Goal: Information Seeking & Learning: Find specific fact

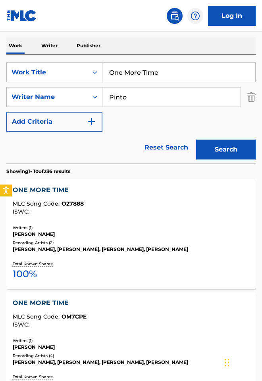
scroll to position [165, 0]
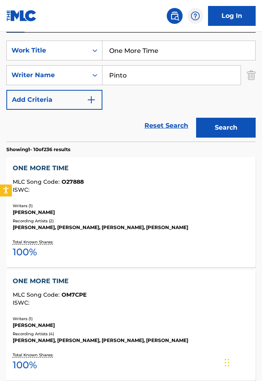
click at [66, 303] on div "ONE MORE TIME MLC Song Code : OM7CPE ISWC : Writers ( 1 ) [PERSON_NAME] Recordi…" at bounding box center [130, 325] width 249 height 110
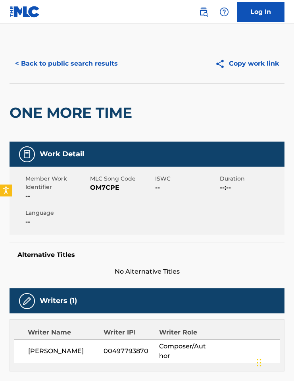
click at [107, 188] on span "OM7CPE" at bounding box center [121, 188] width 63 height 10
click at [43, 64] on button "< Back to public search results" at bounding box center [67, 64] width 114 height 20
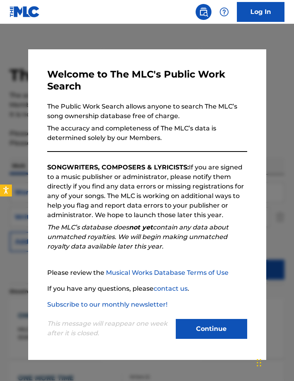
scroll to position [165, 0]
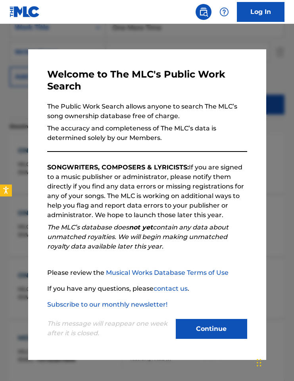
click at [214, 325] on button "Continue" at bounding box center [212, 329] width 72 height 20
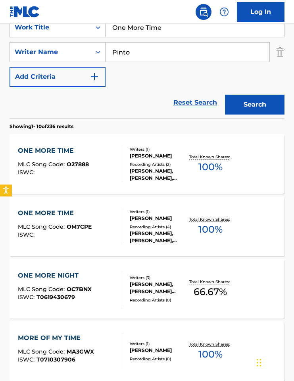
scroll to position [85, 0]
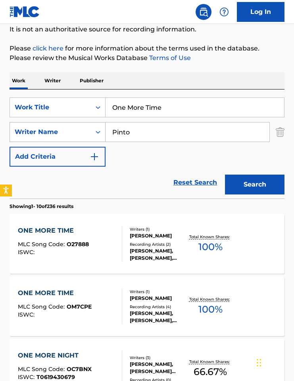
drag, startPoint x: 141, startPoint y: 135, endPoint x: 99, endPoint y: 129, distance: 42.1
click at [99, 129] on div "SearchWithCriteriae6469d6a-37cd-430f-af2a-e704d7ed53d3 Writer Name [PERSON_NAME]" at bounding box center [147, 132] width 275 height 20
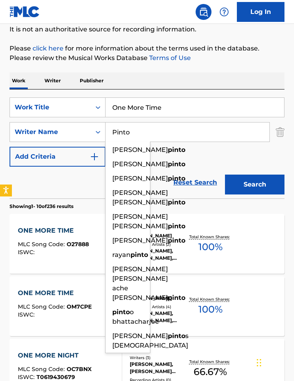
paste input "[PERSON_NAME]"
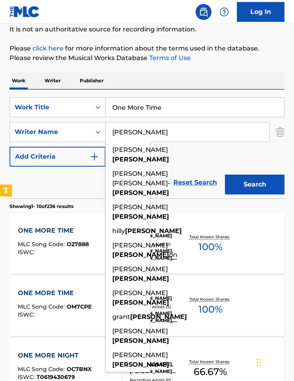
type input "[PERSON_NAME]"
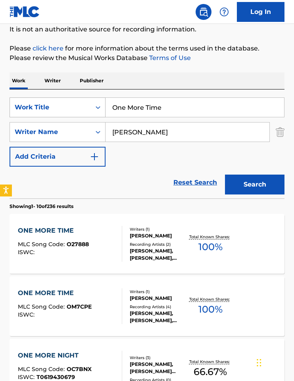
drag, startPoint x: 177, startPoint y: 108, endPoint x: 90, endPoint y: 102, distance: 87.2
click at [90, 102] on div "SearchWithCriteriaf95f7ac1-1694-4569-b851-f80f99f69996 Work Title One More Time" at bounding box center [147, 107] width 275 height 20
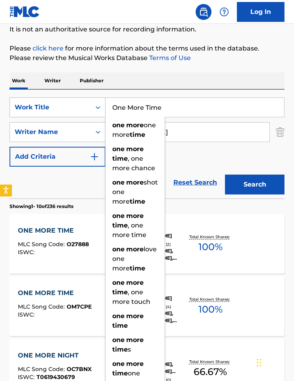
paste input "FARTS IN MY BUTT"
type input "FARTS IN MY BUTT"
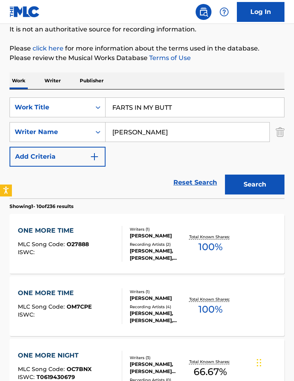
click at [175, 74] on div "Work Writer Publisher" at bounding box center [147, 80] width 275 height 17
click at [245, 192] on button "Search" at bounding box center [255, 184] width 60 height 20
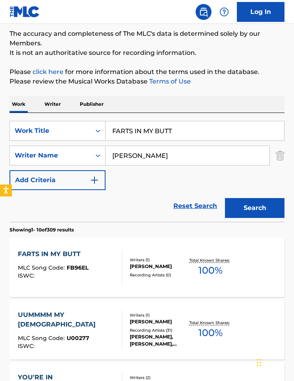
scroll to position [91, 0]
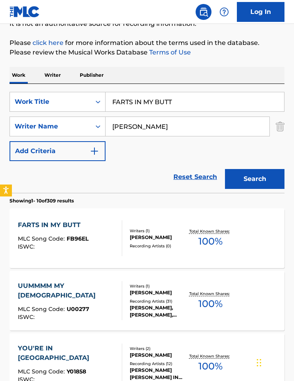
click at [156, 255] on div "FARTS IN MY BUTT MLC Song Code : FB96EL ISWC : Writers ( 1 ) [PERSON_NAME] Reco…" at bounding box center [147, 238] width 275 height 60
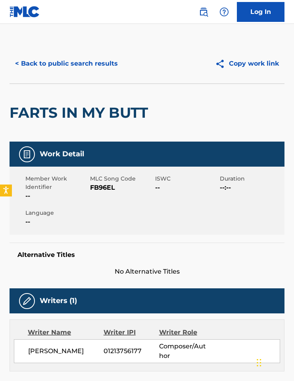
click at [105, 183] on div "MLC Song Code FB96EL" at bounding box center [122, 187] width 65 height 26
click at [105, 187] on span "FB96EL" at bounding box center [121, 188] width 63 height 10
click at [66, 63] on button "< Back to public search results" at bounding box center [67, 64] width 114 height 20
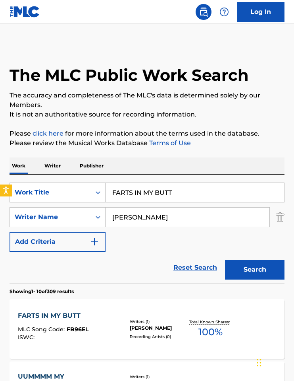
scroll to position [91, 0]
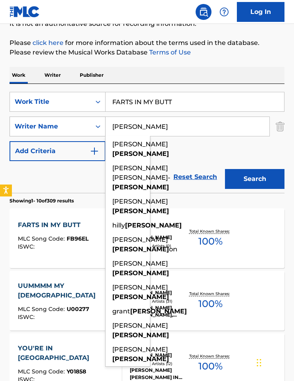
drag, startPoint x: 147, startPoint y: 128, endPoint x: 44, endPoint y: 122, distance: 103.1
click at [67, 121] on div "SearchWithCriteriae6469d6a-37cd-430f-af2a-e704d7ed53d3 Writer Name [PERSON_NAME…" at bounding box center [147, 126] width 275 height 20
paste input "LaPeer"
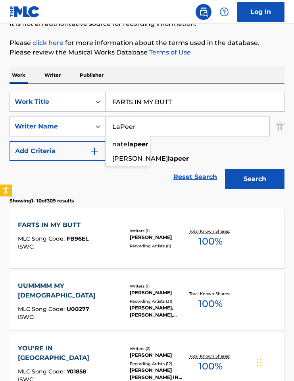
type input "LaPeer"
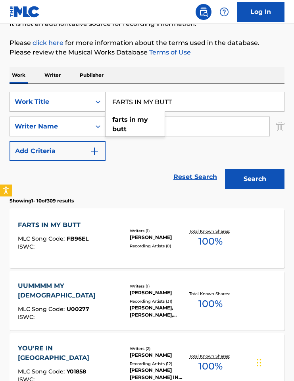
drag, startPoint x: 188, startPoint y: 102, endPoint x: 104, endPoint y: 99, distance: 84.3
click at [100, 98] on div "SearchWithCriteriaf95f7ac1-1694-4569-b851-f80f99f69996 Work Title FARTS IN MY B…" at bounding box center [147, 102] width 275 height 20
paste input "90s Kids"
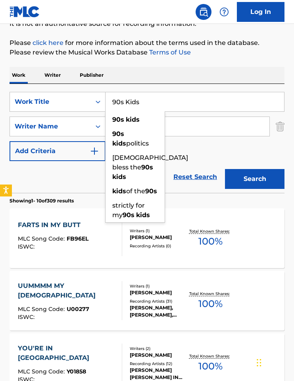
type input "90s Kids"
click at [259, 174] on button "Search" at bounding box center [255, 179] width 60 height 20
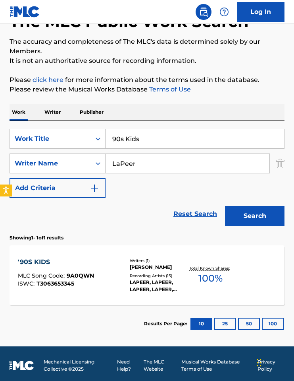
scroll to position [56, 0]
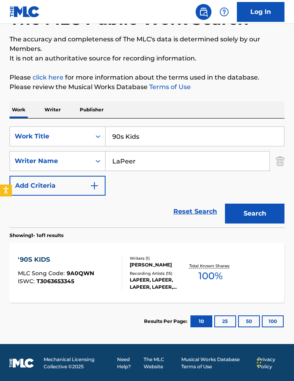
click at [162, 272] on div "Writers ( 1 ) [PERSON_NAME] Recording Artists ( 15 ) [PERSON_NAME], [PERSON_NAM…" at bounding box center [155, 272] width 66 height 35
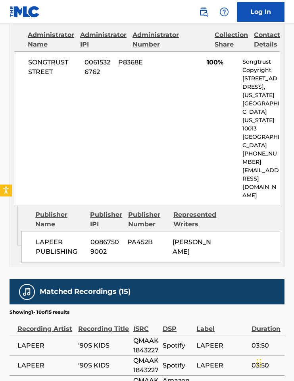
scroll to position [411, 0]
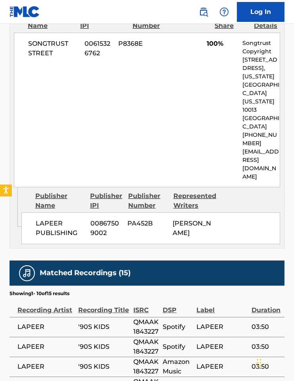
scroll to position [57, 0]
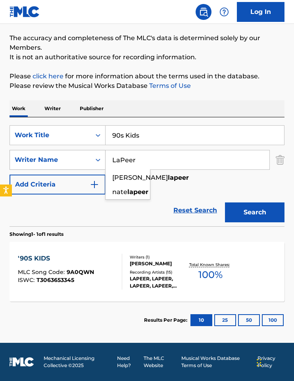
drag, startPoint x: 135, startPoint y: 161, endPoint x: 87, endPoint y: 160, distance: 47.7
click at [87, 160] on div "SearchWithCriteriae6469d6a-37cd-430f-af2a-e704d7ed53d3 Writer Name [PERSON_NAME…" at bounding box center [147, 160] width 275 height 20
paste input "[PERSON_NAME]"
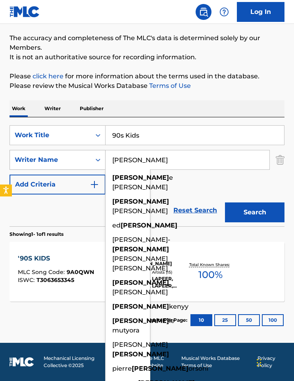
type input "[PERSON_NAME]"
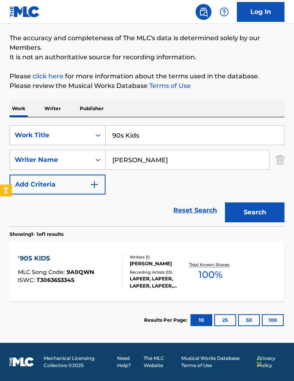
drag, startPoint x: 149, startPoint y: 135, endPoint x: 91, endPoint y: 133, distance: 58.0
click at [91, 133] on div "SearchWithCriteriaf95f7ac1-1694-4569-b851-f80f99f69996 Work Title 90s Kids" at bounding box center [147, 135] width 275 height 20
paste input "3AM IN [GEOGRAPHIC_DATA]"
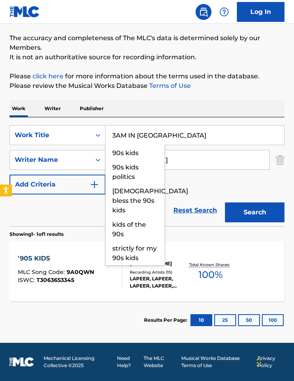
type input "3AM IN [GEOGRAPHIC_DATA]"
click at [187, 100] on div "Work Writer Publisher" at bounding box center [147, 108] width 275 height 17
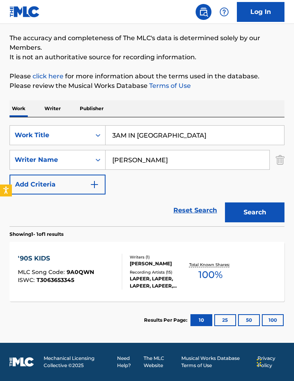
click at [239, 210] on button "Search" at bounding box center [255, 212] width 60 height 20
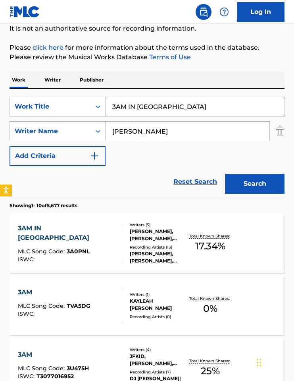
scroll to position [91, 0]
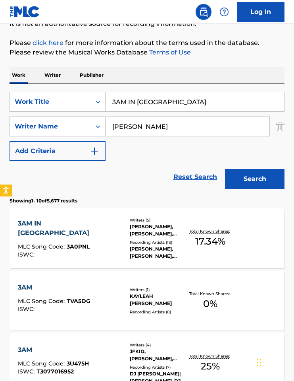
click at [173, 254] on div "[PERSON_NAME], [PERSON_NAME], [PERSON_NAME], [PERSON_NAME], [PERSON_NAME]" at bounding box center [159, 252] width 58 height 14
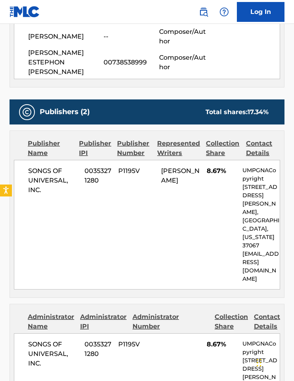
scroll to position [33, 0]
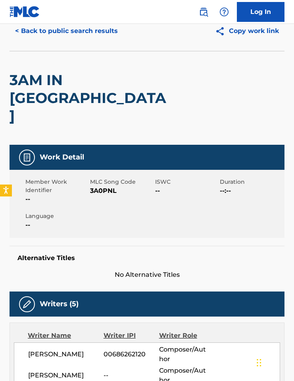
click at [111, 186] on span "3A0PNL" at bounding box center [121, 191] width 63 height 10
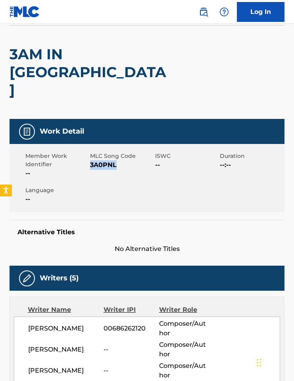
scroll to position [0, 0]
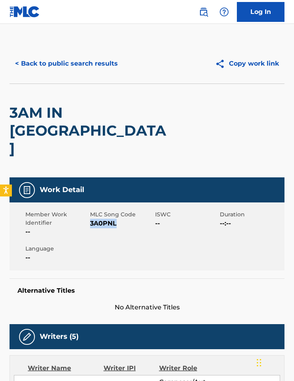
copy span "3A0PNL"
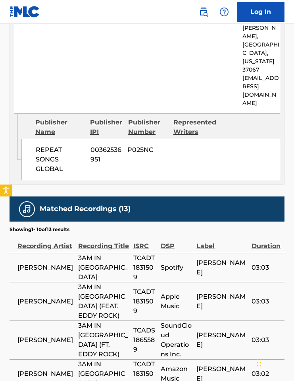
scroll to position [798, 0]
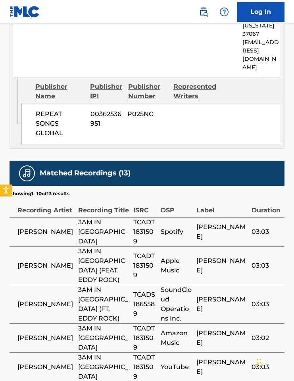
scroll to position [91, 0]
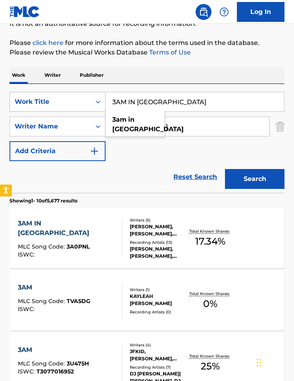
drag, startPoint x: 178, startPoint y: 102, endPoint x: 48, endPoint y: 101, distance: 129.9
click at [48, 101] on div "SearchWithCriteriaf95f7ac1-1694-4569-b851-f80f99f69996 Work Title 3AM IN [GEOGR…" at bounding box center [147, 102] width 275 height 20
paste input "ALONE"
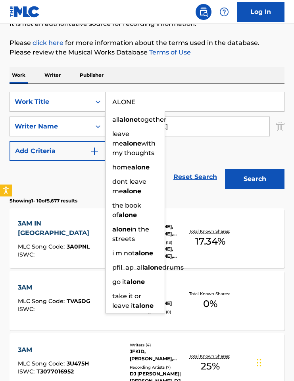
type input "ALONE"
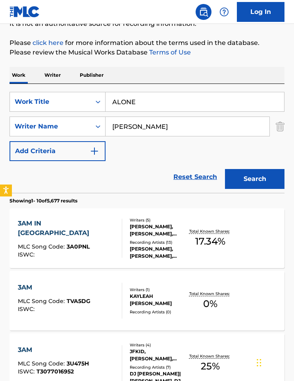
click at [238, 182] on button "Search" at bounding box center [255, 179] width 60 height 20
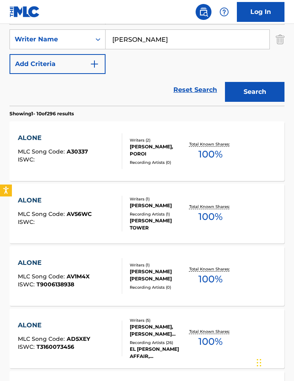
scroll to position [117, 0]
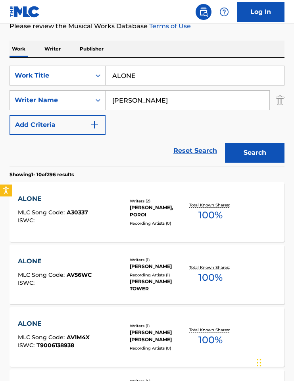
click at [125, 103] on input "[PERSON_NAME]" at bounding box center [188, 100] width 164 height 19
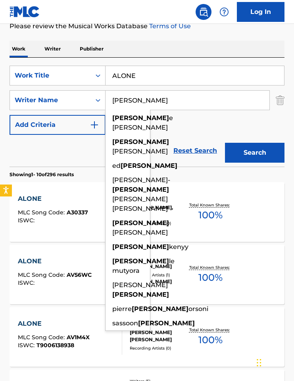
drag, startPoint x: 143, startPoint y: 99, endPoint x: 108, endPoint y: 95, distance: 35.1
click at [108, 95] on input "[PERSON_NAME]" at bounding box center [188, 100] width 164 height 19
paste input "[PERSON_NAME]"
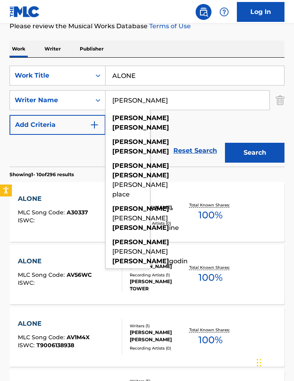
type input "[PERSON_NAME]"
click at [261, 152] on button "Search" at bounding box center [255, 153] width 60 height 20
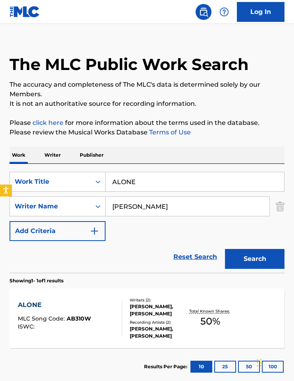
scroll to position [16, 0]
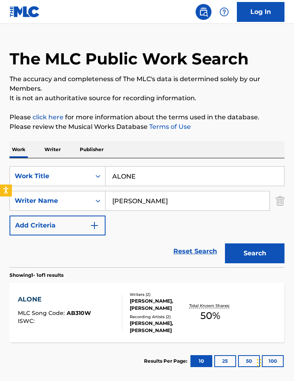
click at [147, 307] on div "[PERSON_NAME], [PERSON_NAME]" at bounding box center [159, 304] width 58 height 14
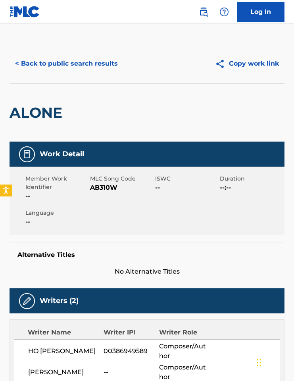
click at [62, 63] on button "< Back to public search results" at bounding box center [67, 64] width 114 height 20
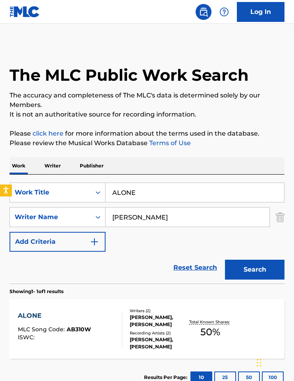
scroll to position [12, 0]
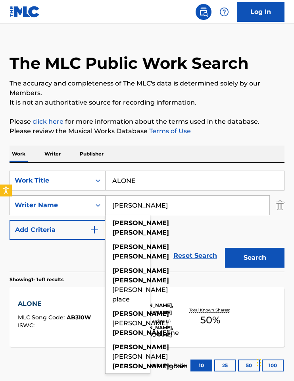
drag, startPoint x: 147, startPoint y: 206, endPoint x: 105, endPoint y: 204, distance: 41.8
click at [105, 204] on div "SearchWithCriteriae6469d6a-37cd-430f-af2a-e704d7ed53d3 Writer Name [PERSON_NAME…" at bounding box center [147, 205] width 275 height 20
paste input "ISIK"
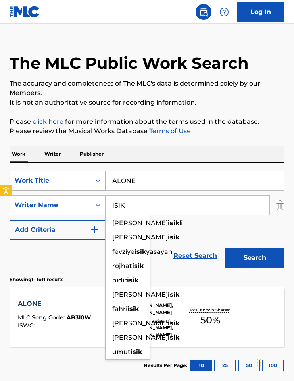
type input "ISIK"
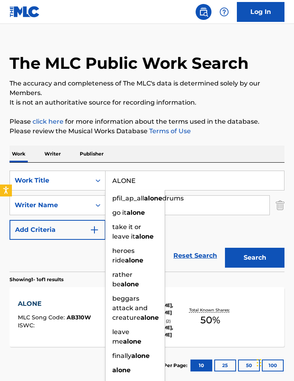
drag, startPoint x: 127, startPoint y: 178, endPoint x: 106, endPoint y: 176, distance: 21.1
click at [106, 176] on input "ALONE" at bounding box center [195, 180] width 179 height 19
paste input "LOOK AT THE SKY"
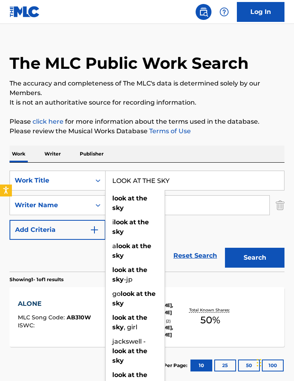
type input "LOOK AT THE SKY"
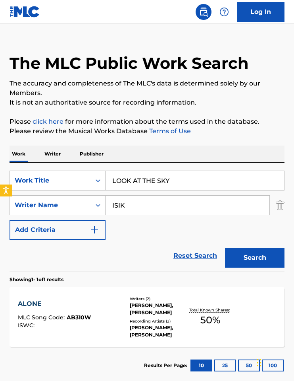
click at [238, 143] on div "The MLC Public Work Search The accuracy and completeness of The MLC's data is d…" at bounding box center [147, 208] width 294 height 352
click at [261, 263] on button "Search" at bounding box center [255, 257] width 60 height 20
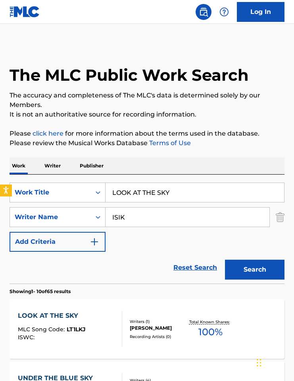
scroll to position [157, 0]
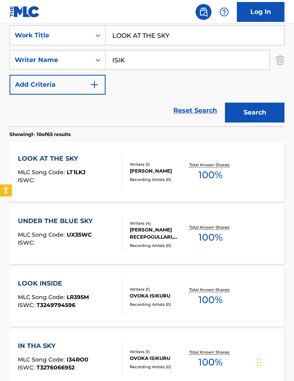
click at [158, 190] on div "LOOK AT THE SKY MLC Song Code : LT1LKJ ISWC : Writers ( 1 ) [PERSON_NAME] Recor…" at bounding box center [147, 172] width 275 height 60
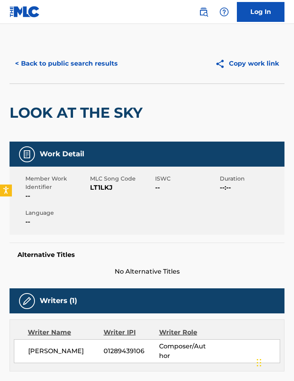
click at [97, 187] on span "LT1LKJ" at bounding box center [121, 188] width 63 height 10
copy span "LT1LKJ"
click at [58, 117] on h2 "LOOK AT THE SKY" at bounding box center [78, 113] width 137 height 18
click at [15, 63] on button "< Back to public search results" at bounding box center [67, 64] width 114 height 20
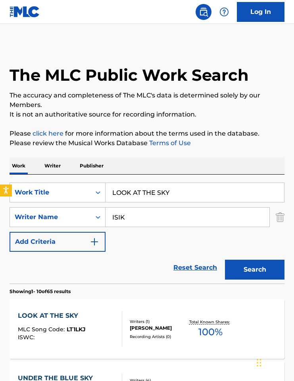
scroll to position [157, 0]
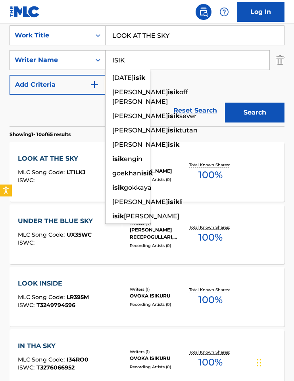
drag, startPoint x: 129, startPoint y: 59, endPoint x: 104, endPoint y: 58, distance: 25.1
click at [104, 58] on div "SearchWithCriteriae6469d6a-37cd-430f-af2a-e704d7ed53d3 Writer Name ISIK [DATE][…" at bounding box center [147, 60] width 275 height 20
paste input "[PERSON_NAME]"
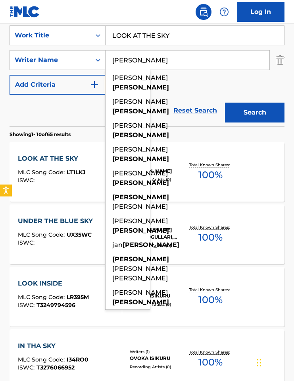
type input "[PERSON_NAME]"
click at [57, 118] on div "Reset Search Search" at bounding box center [147, 111] width 275 height 32
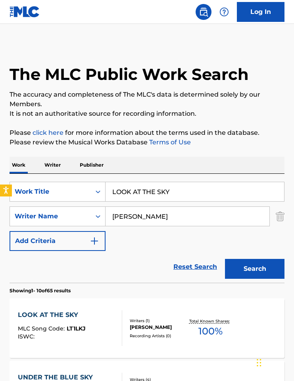
scroll to position [0, 0]
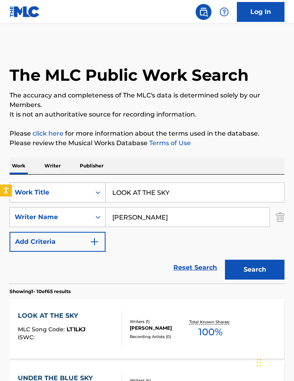
drag, startPoint x: 187, startPoint y: 192, endPoint x: 73, endPoint y: 184, distance: 114.3
click at [73, 184] on div "SearchWithCriteriaf95f7ac1-1694-4569-b851-f80f99f69996 Work Title LOOK AT THE S…" at bounding box center [147, 192] width 275 height 20
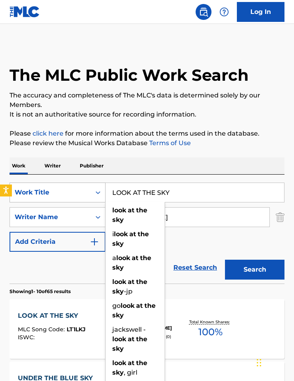
paste input "Dark Down Below (Chapter II)"
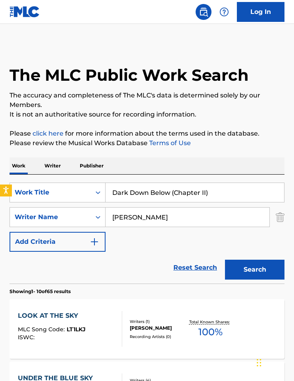
type input "Dark Down Below (Chapter II)"
click at [248, 270] on button "Search" at bounding box center [255, 269] width 60 height 20
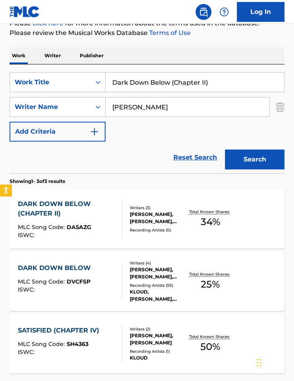
scroll to position [175, 0]
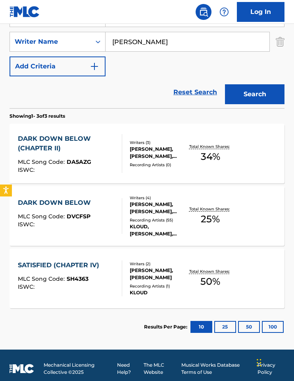
click at [138, 172] on div "DARK DOWN BELOW (CHAPTER II) MLC Song Code : DA5AZG ISWC : Writers ( 3 ) [PERSO…" at bounding box center [147, 154] width 275 height 60
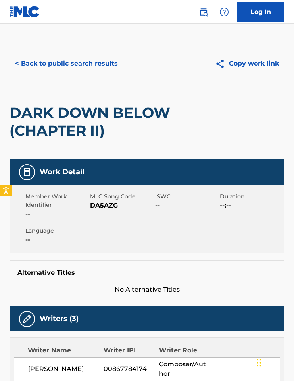
click at [105, 204] on span "DA5AZG" at bounding box center [121, 206] width 63 height 10
copy span "DA5AZG"
click at [59, 66] on button "< Back to public search results" at bounding box center [67, 64] width 114 height 20
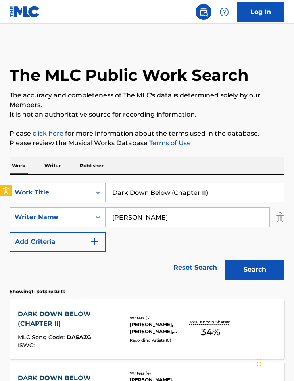
scroll to position [137, 0]
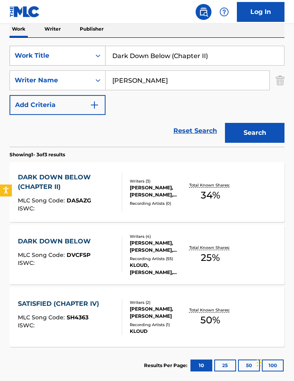
drag, startPoint x: 211, startPoint y: 60, endPoint x: 75, endPoint y: 48, distance: 136.8
click at [75, 48] on div "SearchWithCriteriaf95f7ac1-1694-4569-b851-f80f99f69996 Work Title Dark Down Bel…" at bounding box center [147, 56] width 275 height 20
paste input "ERROR"
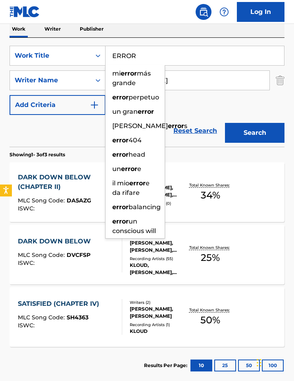
type input "ERROR"
click at [254, 137] on button "Search" at bounding box center [255, 133] width 60 height 20
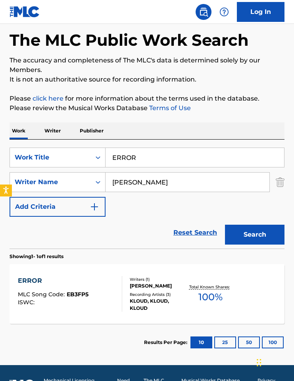
scroll to position [57, 0]
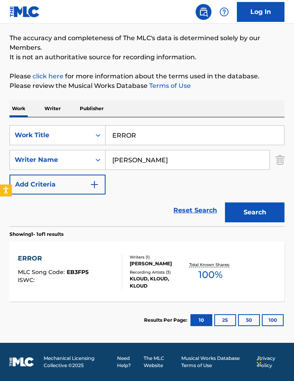
click at [158, 276] on div "KLOUD, KLOUD, KLOUD" at bounding box center [159, 282] width 58 height 14
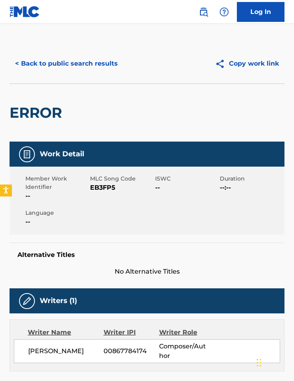
click at [53, 63] on button "< Back to public search results" at bounding box center [67, 64] width 114 height 20
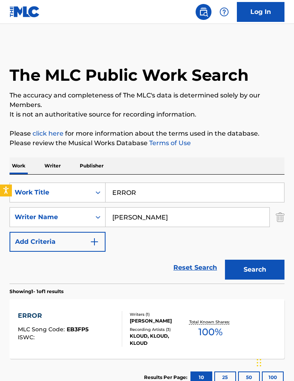
scroll to position [12, 0]
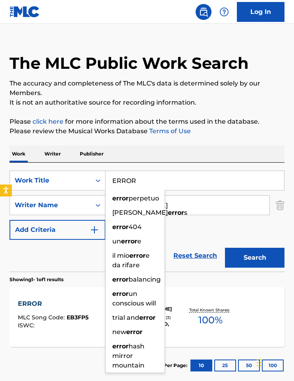
drag, startPoint x: 146, startPoint y: 180, endPoint x: 134, endPoint y: 189, distance: 15.3
click at [94, 174] on div "SearchWithCriteriaf95f7ac1-1694-4569-b851-f80f99f69996 Work Title ERROR error […" at bounding box center [147, 180] width 275 height 20
paste input "HUMANS"
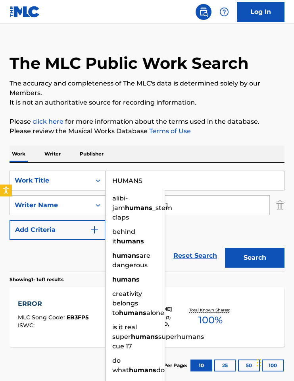
type input "HUMANS"
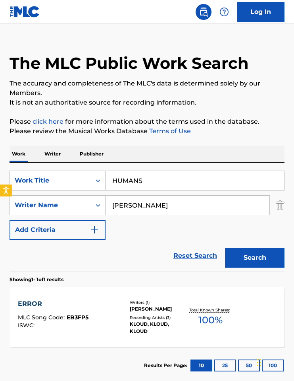
click at [263, 258] on button "Search" at bounding box center [255, 257] width 60 height 20
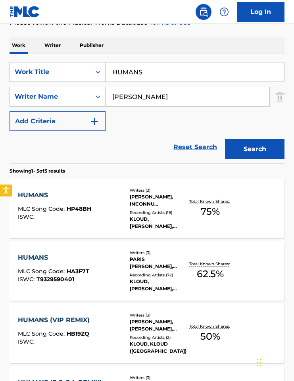
scroll to position [165, 0]
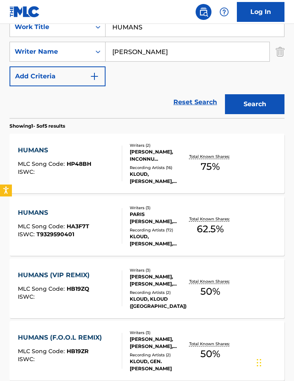
click at [195, 186] on div "HUMANS MLC Song Code : HP48BH ISWC : Writers ( 2 ) [PERSON_NAME], INCONNU COMPO…" at bounding box center [147, 163] width 275 height 60
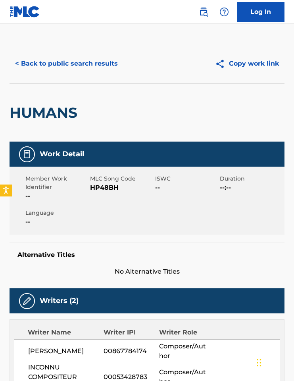
click at [107, 187] on span "HP48BH" at bounding box center [121, 188] width 63 height 10
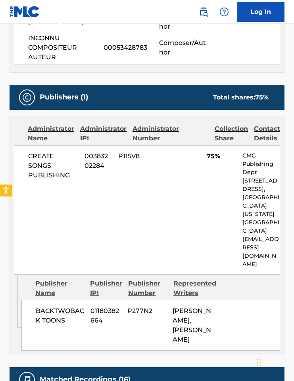
scroll to position [344, 0]
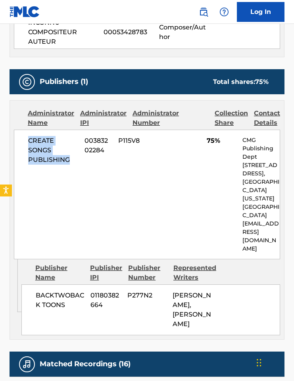
drag, startPoint x: 74, startPoint y: 166, endPoint x: 25, endPoint y: 133, distance: 58.5
click at [25, 133] on div "CREATE SONGS PUBLISHING 00383202284 P115V8 75% CMG Publishing Dept [STREET_ADDR…" at bounding box center [147, 193] width 267 height 129
copy span "CREATE SONGS PUBLISHING"
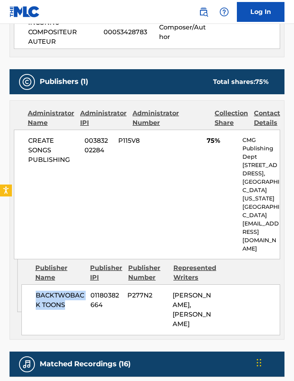
drag, startPoint x: 69, startPoint y: 305, endPoint x: 33, endPoint y: 292, distance: 38.8
click at [33, 292] on div "BACKTWOBACK TOONS 01180382664 P277N2 [PERSON_NAME], [PERSON_NAME]" at bounding box center [150, 309] width 259 height 51
copy span "BACKTWOBACK TOONS"
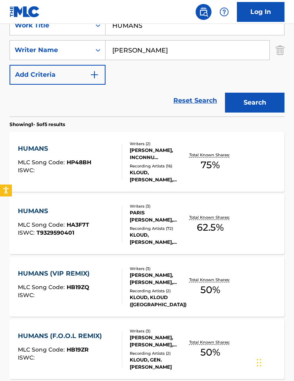
scroll to position [167, 0]
click at [77, 215] on div "HUMANS" at bounding box center [54, 211] width 72 height 10
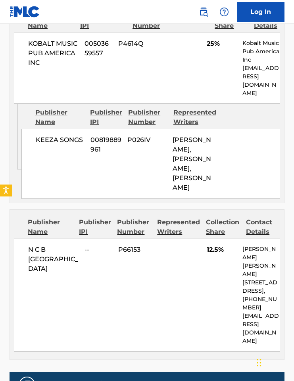
scroll to position [747, 0]
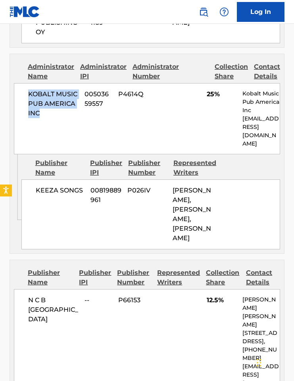
drag, startPoint x: 41, startPoint y: 126, endPoint x: 29, endPoint y: 102, distance: 26.8
click at [29, 102] on span "KOBALT MUSIC PUB AMERICA INC" at bounding box center [53, 103] width 50 height 29
copy span "KOBALT MUSIC PUB AMERICA INC"
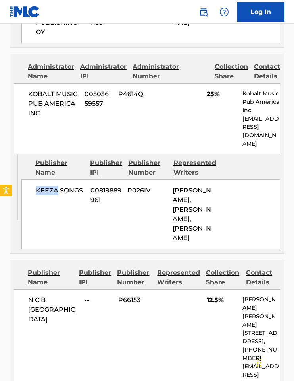
drag, startPoint x: 36, startPoint y: 190, endPoint x: 55, endPoint y: 193, distance: 19.7
click at [55, 193] on span "KEEZA SONGS" at bounding box center [60, 191] width 49 height 10
copy span "KEEZA"
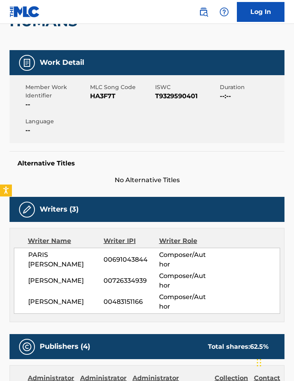
scroll to position [70, 0]
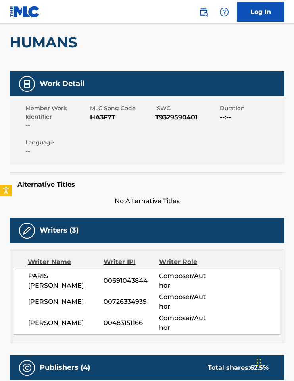
click at [95, 120] on span "HA3F7T" at bounding box center [121, 117] width 63 height 10
copy span "HA3F7T"
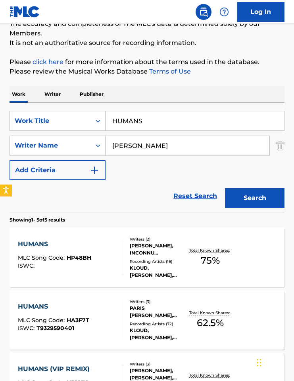
scroll to position [2, 0]
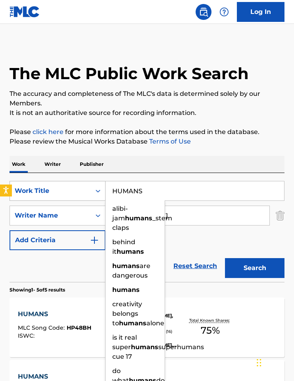
drag, startPoint x: 145, startPoint y: 196, endPoint x: 97, endPoint y: 189, distance: 48.9
click at [97, 189] on div "SearchWithCriteriaf95f7ac1-1694-4569-b851-f80f99f69996 Work Title HUMANS alibi-…" at bounding box center [147, 191] width 275 height 20
paste input "(Far Out Remix)"
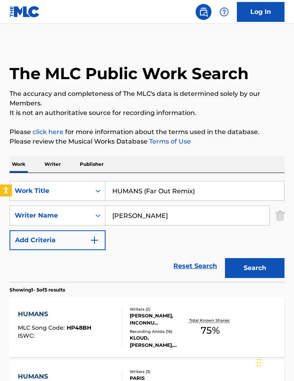
type input "HUMANS (Far Out Remix)"
click at [249, 269] on button "Search" at bounding box center [255, 268] width 60 height 20
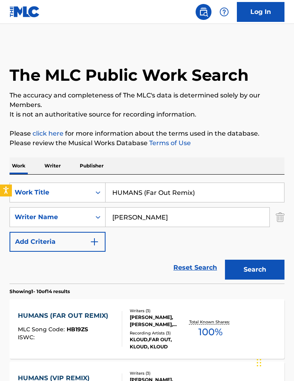
scroll to position [73, 0]
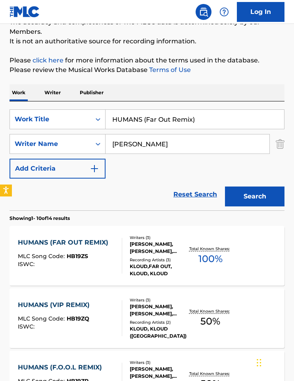
click at [116, 264] on div at bounding box center [119, 256] width 6 height 36
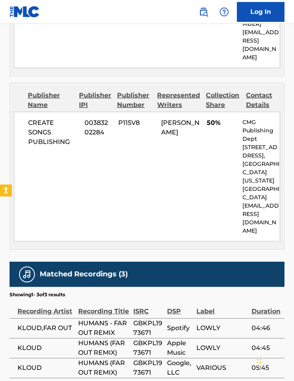
scroll to position [602, 0]
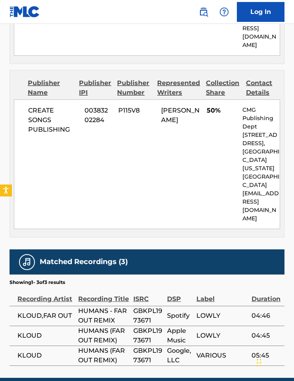
scroll to position [73, 0]
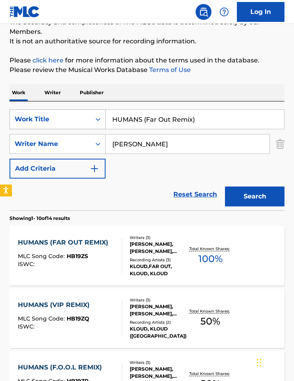
drag, startPoint x: 203, startPoint y: 119, endPoint x: 99, endPoint y: 119, distance: 104.5
click at [99, 119] on div "SearchWithCriteriaf95f7ac1-1694-4569-b851-f80f99f69996 Work Title HUMANS (Far O…" at bounding box center [147, 119] width 275 height 20
paste input "INTO DUST"
type input "INTO DUST"
click at [216, 94] on div "Work Writer Publisher" at bounding box center [147, 92] width 275 height 17
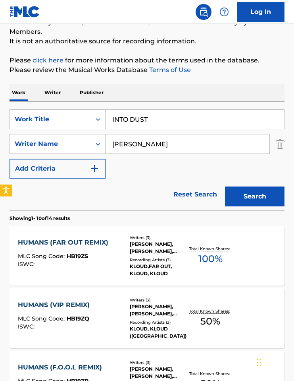
click at [244, 197] on button "Search" at bounding box center [255, 196] width 60 height 20
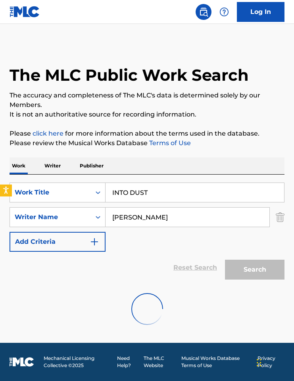
scroll to position [0, 0]
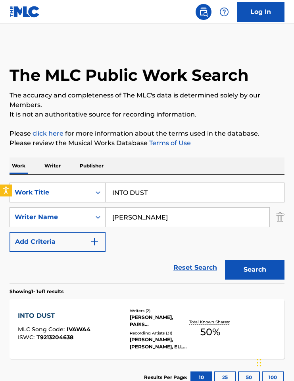
click at [139, 315] on div "[PERSON_NAME], PARIS [PERSON_NAME]" at bounding box center [159, 320] width 58 height 14
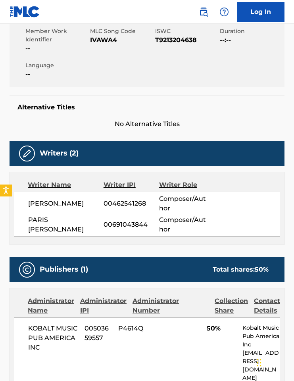
scroll to position [72, 0]
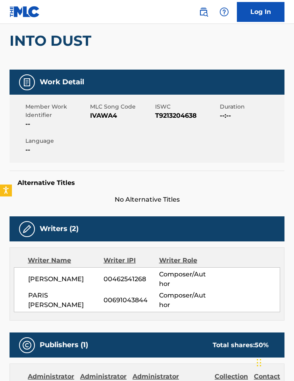
click at [107, 113] on span "IVAWA4" at bounding box center [121, 116] width 63 height 10
copy span "IVAWA4"
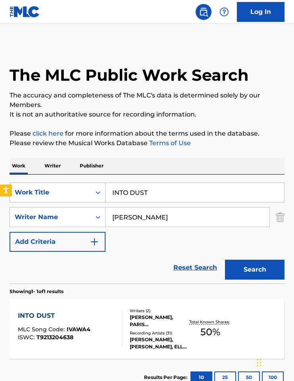
drag, startPoint x: 148, startPoint y: 192, endPoint x: 88, endPoint y: 189, distance: 60.1
click at [88, 189] on div "SearchWithCriteriaf95f7ac1-1694-4569-b851-f80f99f69996 Work Title INTO DUST" at bounding box center [147, 192] width 275 height 20
paste input "Satisfied (Chapter IV)"
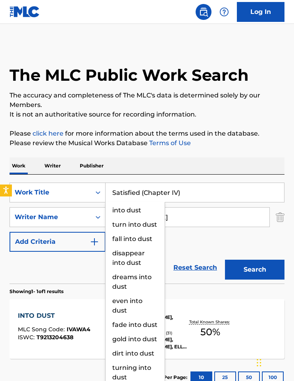
type input "Satisfied (Chapter IV)"
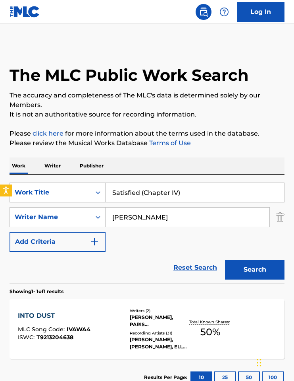
click at [209, 153] on div "The MLC Public Work Search The accuracy and completeness of The MLC's data is d…" at bounding box center [147, 220] width 294 height 352
click at [249, 267] on button "Search" at bounding box center [255, 269] width 60 height 20
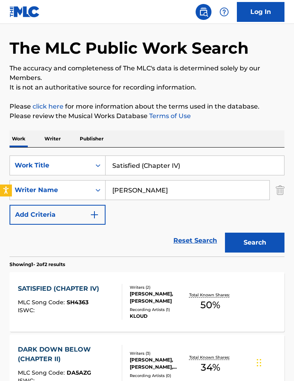
scroll to position [65, 0]
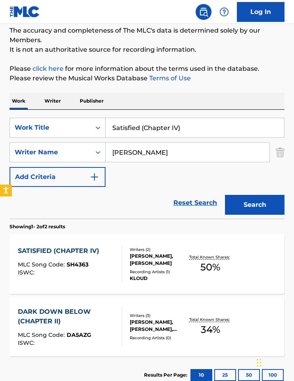
click at [142, 269] on div "Recording Artists ( 1 )" at bounding box center [159, 272] width 58 height 6
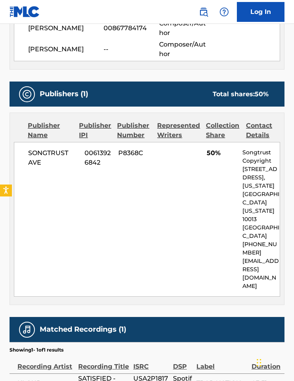
scroll to position [369, 0]
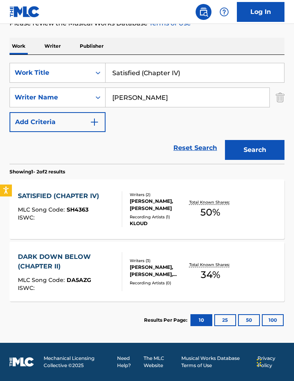
scroll to position [65, 0]
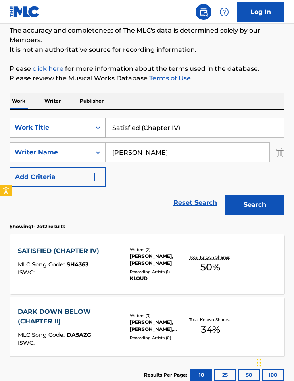
drag, startPoint x: 192, startPoint y: 129, endPoint x: 67, endPoint y: 120, distance: 125.5
click at [67, 120] on div "SearchWithCriteriaf95f7ac1-1694-4569-b851-f80f99f69996 Work Title Satisfied (Ch…" at bounding box center [147, 128] width 275 height 20
paste input "VIRUS (ODD MOB REMIX"
type input "VIRUS (ODD MOB REMIX)"
click at [185, 93] on div "Work Writer Publisher" at bounding box center [147, 101] width 275 height 17
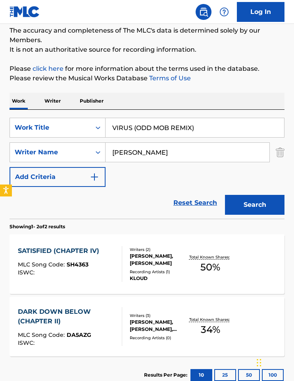
click at [236, 197] on button "Search" at bounding box center [255, 205] width 60 height 20
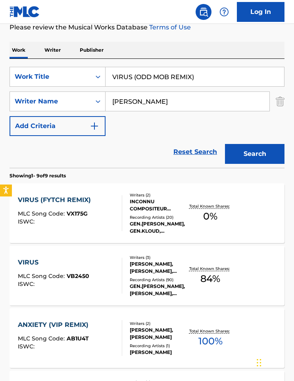
scroll to position [177, 0]
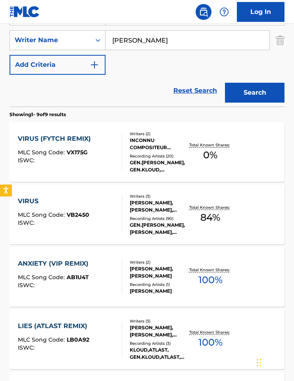
click at [183, 211] on div "[PERSON_NAME], [PERSON_NAME], [PERSON_NAME]" at bounding box center [159, 206] width 58 height 14
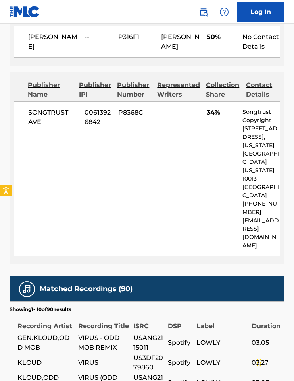
scroll to position [472, 0]
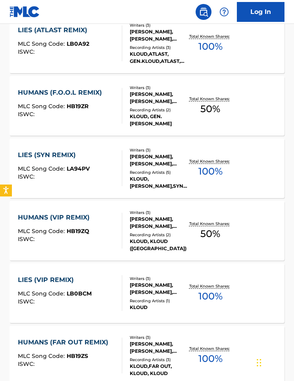
scroll to position [177, 0]
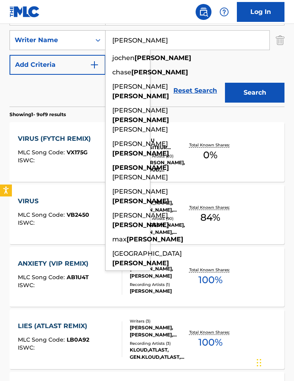
drag, startPoint x: 145, startPoint y: 41, endPoint x: 93, endPoint y: 33, distance: 52.6
click at [93, 33] on div "SearchWithCriteriae6469d6a-37cd-430f-af2a-e704d7ed53d3 Writer Name [PERSON_NAME…" at bounding box center [147, 40] width 275 height 20
paste input "[PERSON_NAME]"
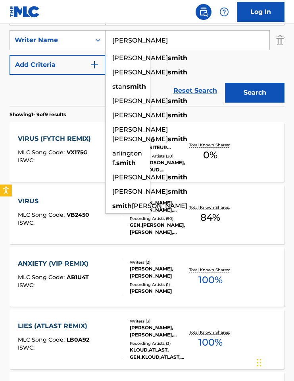
scroll to position [24, 0]
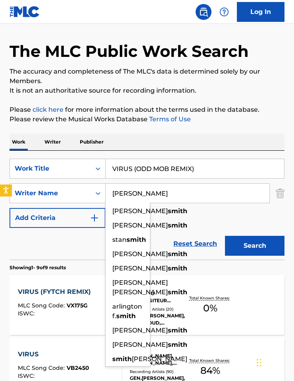
type input "[PERSON_NAME]"
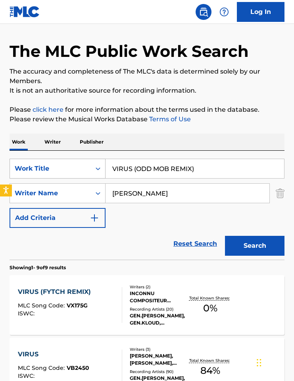
drag, startPoint x: 222, startPoint y: 164, endPoint x: 95, endPoint y: 166, distance: 126.7
click at [95, 166] on div "SearchWithCriteriaf95f7ac1-1694-4569-b851-f80f99f69996 Work Title VIRUS (ODD MO…" at bounding box center [147, 168] width 275 height 20
paste input "9 ON MY NECK"
type input "9 ON MY NECK"
click at [273, 246] on button "Search" at bounding box center [255, 246] width 60 height 20
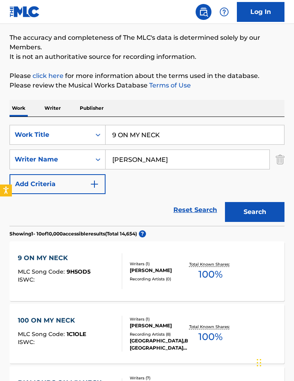
scroll to position [58, 0]
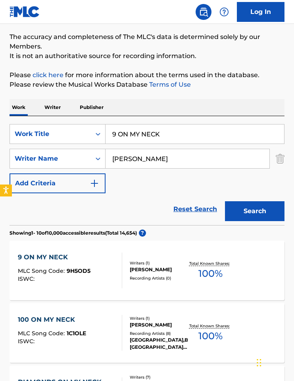
click at [77, 262] on div "9 ON MY NECK MLC Song Code : 9H5OD5 ISWC :" at bounding box center [54, 270] width 73 height 36
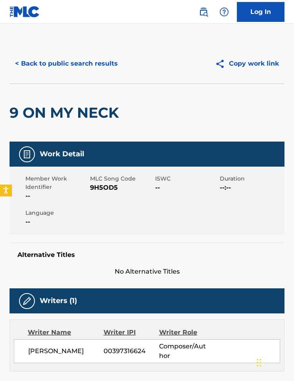
click at [97, 190] on span "9H5OD5" at bounding box center [121, 188] width 63 height 10
copy span "9H5OD5"
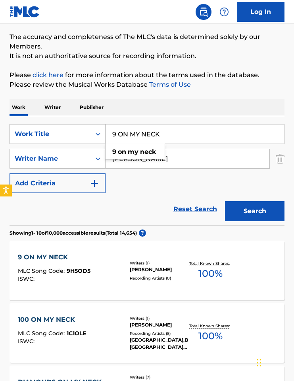
drag, startPoint x: 178, startPoint y: 131, endPoint x: 83, endPoint y: 124, distance: 96.1
click at [83, 124] on div "SearchWithCriteriaf95f7ac1-1694-4569-b851-f80f99f69996 Work Title 9 ON MY NECK …" at bounding box center [147, 134] width 275 height 20
paste input "HI-TEK LOVE"
type input "HI-TEK LOVE"
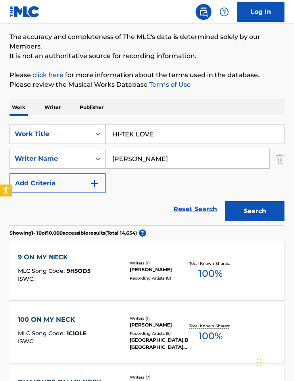
click at [260, 216] on button "Search" at bounding box center [255, 211] width 60 height 20
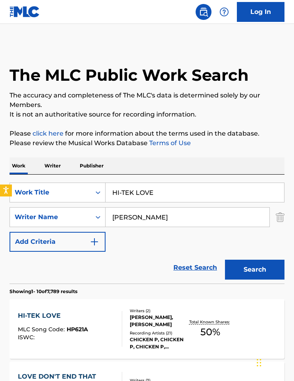
scroll to position [158, 0]
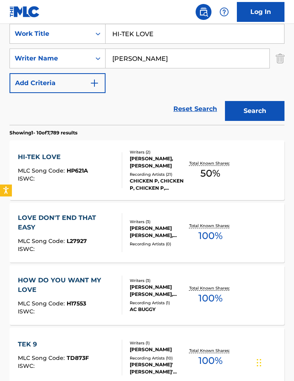
click at [100, 164] on div "HI-TEK LOVE MLC Song Code : HP621A ISWC :" at bounding box center [70, 170] width 104 height 36
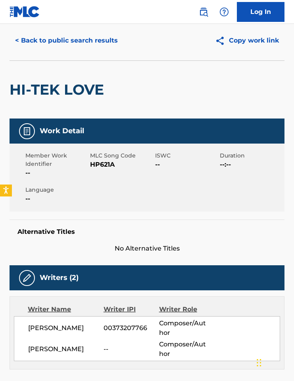
scroll to position [23, 0]
click at [103, 166] on span "HP621A" at bounding box center [121, 165] width 63 height 10
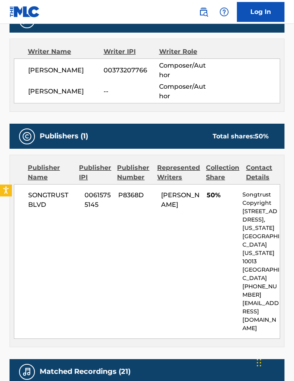
scroll to position [282, 0]
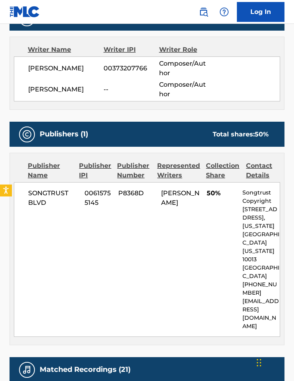
scroll to position [158, 0]
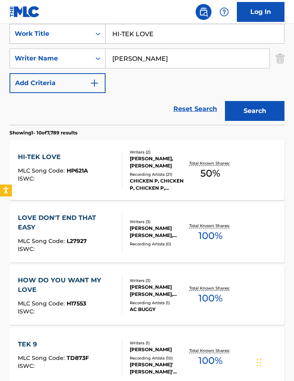
drag, startPoint x: 156, startPoint y: 35, endPoint x: 91, endPoint y: 28, distance: 65.1
click at [91, 28] on div "SearchWithCriteriaf95f7ac1-1694-4569-b851-f80f99f69996 Work Title HI-TEK LOVE" at bounding box center [147, 34] width 275 height 20
paste input "PUT IT UP"
type input "PUT IT UP"
click at [252, 125] on section "Showing 1 - 10 of 7,789 results" at bounding box center [147, 131] width 275 height 12
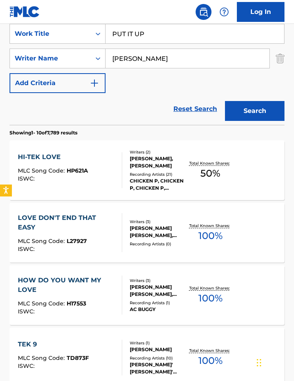
drag, startPoint x: 255, startPoint y: 113, endPoint x: 171, endPoint y: 81, distance: 89.9
click at [255, 113] on button "Search" at bounding box center [255, 111] width 60 height 20
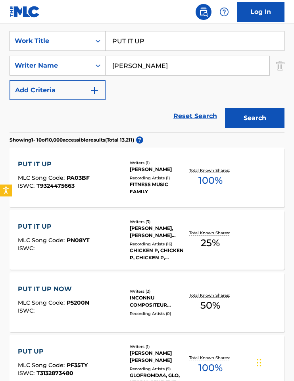
scroll to position [162, 0]
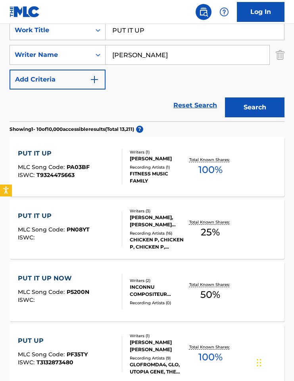
drag, startPoint x: 142, startPoint y: 56, endPoint x: 114, endPoint y: 54, distance: 28.3
click at [113, 52] on input "[PERSON_NAME]" at bounding box center [188, 54] width 164 height 19
paste input "Rahkeib"
click at [257, 102] on button "Search" at bounding box center [255, 107] width 60 height 20
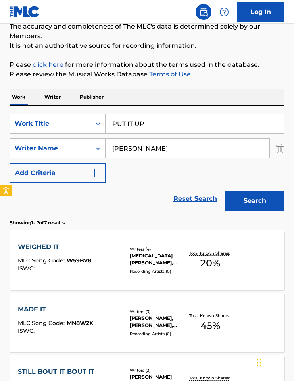
scroll to position [79, 0]
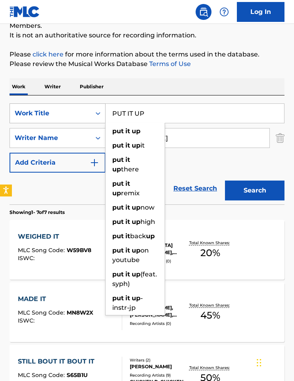
drag, startPoint x: 157, startPoint y: 115, endPoint x: 102, endPoint y: 111, distance: 54.2
click at [102, 111] on div "SearchWithCriteriaf95f7ac1-1694-4569-b851-f80f99f69996 Work Title PUT IT UP put…" at bounding box center [147, 113] width 275 height 20
click at [165, 89] on div "Work Writer Publisher" at bounding box center [147, 86] width 275 height 17
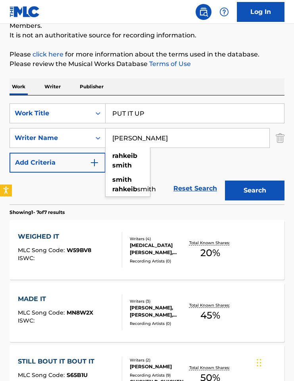
drag, startPoint x: 140, startPoint y: 137, endPoint x: 110, endPoint y: 134, distance: 30.0
click at [110, 134] on input "[PERSON_NAME]" at bounding box center [188, 137] width 164 height 19
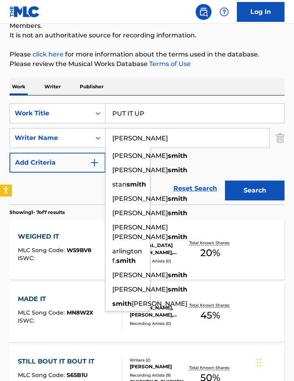
click at [225, 180] on button "Search" at bounding box center [255, 190] width 60 height 20
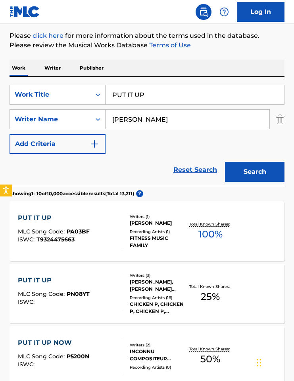
scroll to position [0, 0]
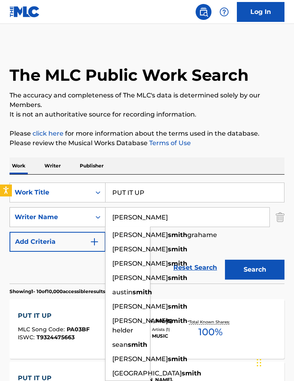
drag, startPoint x: 142, startPoint y: 216, endPoint x: 83, endPoint y: 213, distance: 59.3
click at [83, 213] on div "SearchWithCriteriae6469d6a-37cd-430f-af2a-e704d7ed53d3 Writer Name [PERSON_NAME…" at bounding box center [147, 217] width 275 height 20
paste input "[PERSON_NAME]"
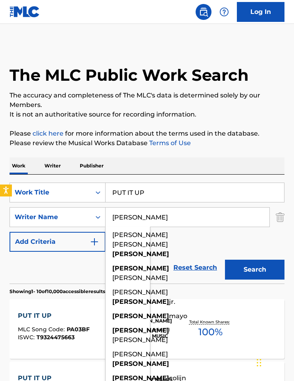
type input "[PERSON_NAME]"
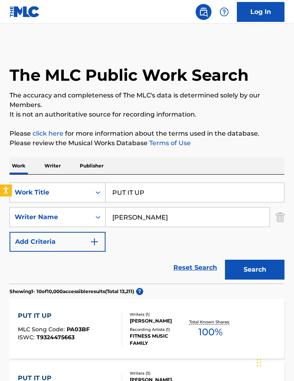
drag, startPoint x: 152, startPoint y: 193, endPoint x: 93, endPoint y: 186, distance: 59.2
click at [93, 186] on div "SearchWithCriteriaf95f7ac1-1694-4569-b851-f80f99f69996 Work Title PUT IT UP" at bounding box center [147, 192] width 275 height 20
paste input "YOURS"
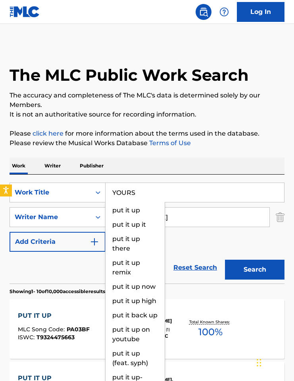
type input "YOURS"
click at [165, 158] on div "Work Writer Publisher" at bounding box center [147, 165] width 275 height 17
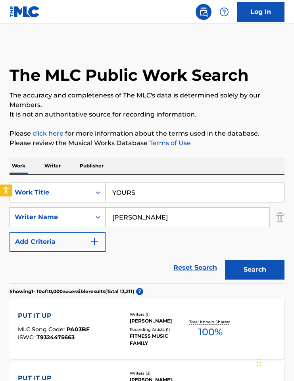
click at [259, 265] on button "Search" at bounding box center [255, 269] width 60 height 20
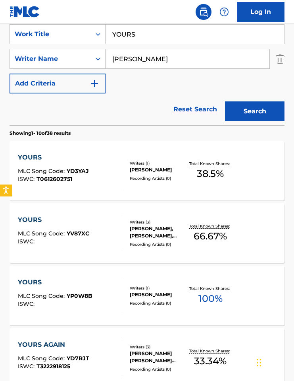
scroll to position [200, 0]
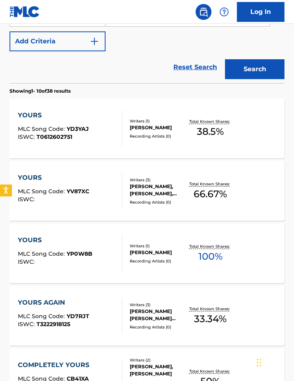
click at [147, 256] on div "[PERSON_NAME]" at bounding box center [159, 252] width 58 height 7
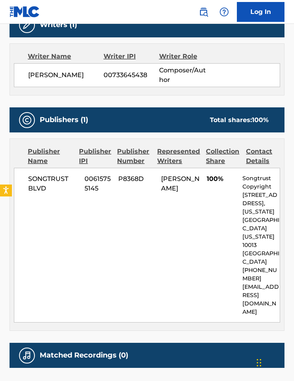
scroll to position [103, 0]
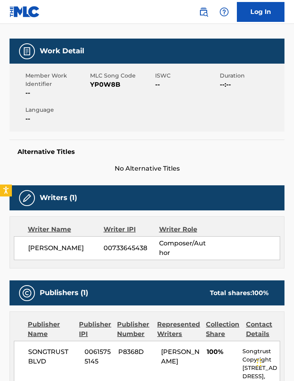
click at [105, 81] on span "YP0W8B" at bounding box center [121, 85] width 63 height 10
click at [105, 83] on span "YP0W8B" at bounding box center [121, 85] width 63 height 10
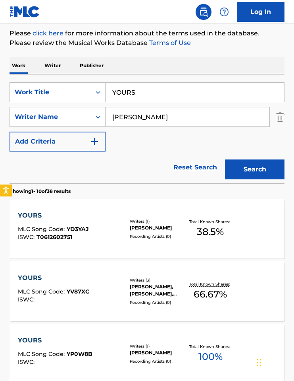
scroll to position [75, 0]
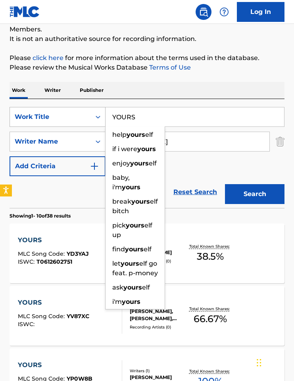
drag, startPoint x: 141, startPoint y: 119, endPoint x: 58, endPoint y: 112, distance: 83.7
click at [93, 117] on div "SearchWithCriteriaf95f7ac1-1694-4569-b851-f80f99f69996 Work Title YOURS help yo…" at bounding box center [147, 117] width 275 height 20
paste input "4EVR"
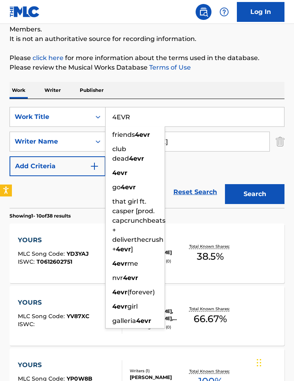
type input "4EVR"
click at [175, 96] on div "Work Writer Publisher" at bounding box center [147, 90] width 275 height 17
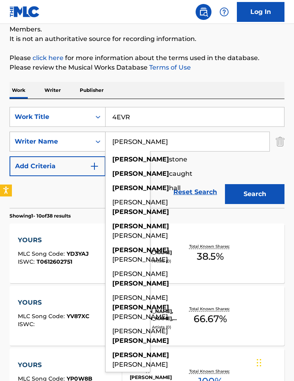
drag, startPoint x: 147, startPoint y: 143, endPoint x: 100, endPoint y: 143, distance: 46.9
click at [100, 143] on div "SearchWithCriteriae6469d6a-37cd-430f-af2a-e704d7ed53d3 Writer Name [PERSON_NAME…" at bounding box center [147, 141] width 275 height 20
paste input "Nakhonethap"
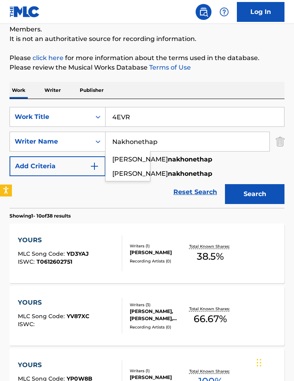
type input "Nakhonethap"
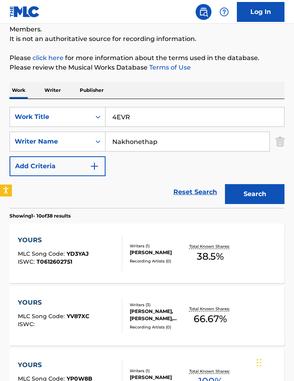
click at [258, 199] on button "Search" at bounding box center [255, 194] width 60 height 20
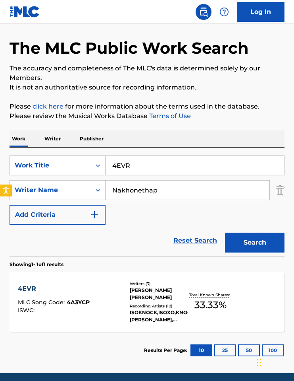
scroll to position [57, 0]
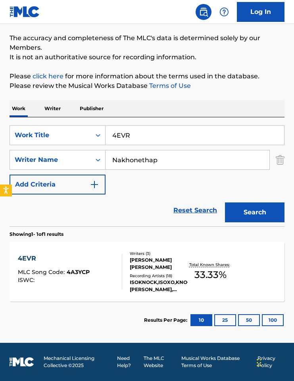
click at [140, 279] on div "ISOKNOCK,ISOXO,KNOCK2,[PERSON_NAME], KNOCK2|[PERSON_NAME]|ISOXO|ISOKNOCK, ISOKN…" at bounding box center [159, 285] width 58 height 14
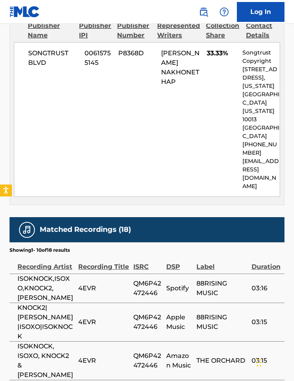
scroll to position [164, 0]
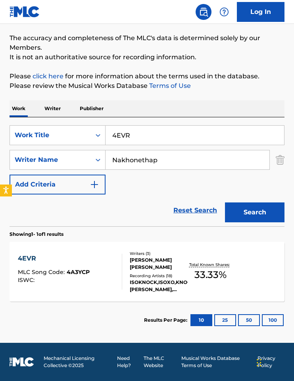
scroll to position [57, 0]
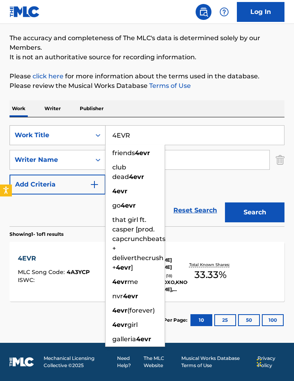
drag, startPoint x: 134, startPoint y: 135, endPoint x: 78, endPoint y: 133, distance: 56.4
click at [75, 129] on div "SearchWithCriteriaf95f7ac1-1694-4569-b851-f80f99f69996 Work Title 4EVR friends …" at bounding box center [147, 135] width 275 height 20
paste input "CRANK THE BASS PLAY THE MUSIK"
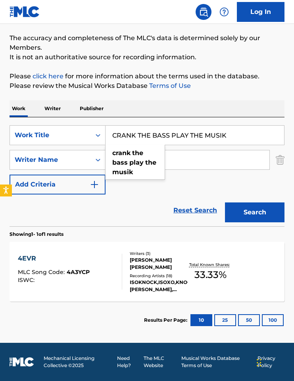
drag, startPoint x: 234, startPoint y: 135, endPoint x: 115, endPoint y: 126, distance: 119.1
click at [115, 126] on input "CRANK THE BASS PLAY THE MUSIK" at bounding box center [195, 135] width 179 height 19
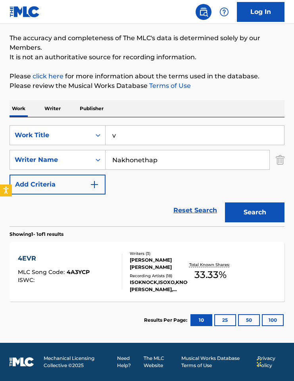
type input "v"
click at [185, 102] on div "Work Writer Publisher" at bounding box center [147, 108] width 275 height 17
click at [179, 143] on input "v" at bounding box center [195, 135] width 179 height 19
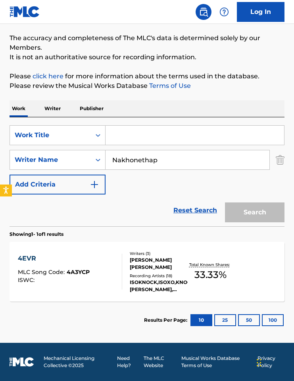
paste input "CRANK THE BASS PLAY THE MUSIK"
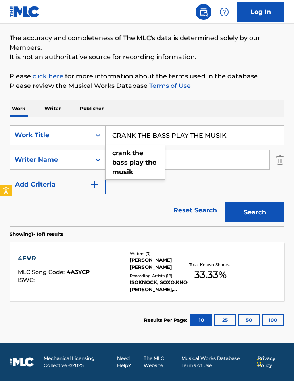
type input "CRANK THE BASS PLAY THE MUSIK"
click at [174, 102] on div "Work Writer Publisher" at bounding box center [147, 108] width 275 height 17
click at [250, 216] on button "Search" at bounding box center [255, 212] width 60 height 20
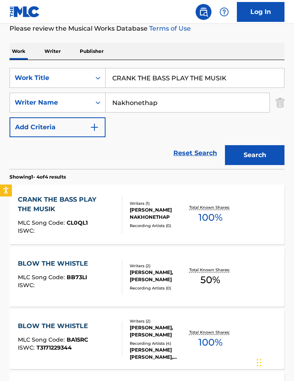
scroll to position [114, 0]
click at [160, 232] on div "CRANK THE BASS PLAY THE MUSIK MLC Song Code : CL0QL1 ISWC : Writers ( 1 ) [PERS…" at bounding box center [147, 214] width 275 height 60
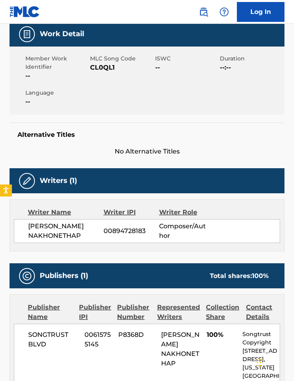
scroll to position [98, 0]
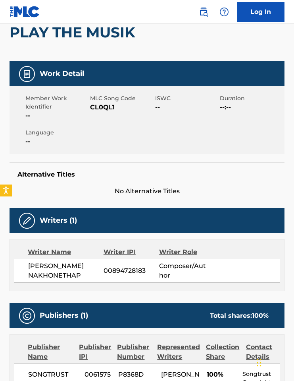
click at [100, 111] on span "CL0QL1" at bounding box center [121, 107] width 63 height 10
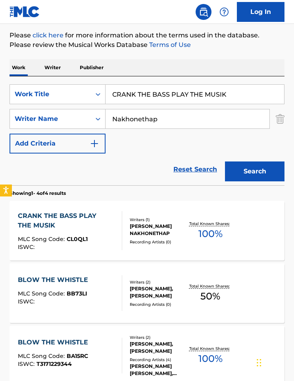
scroll to position [114, 0]
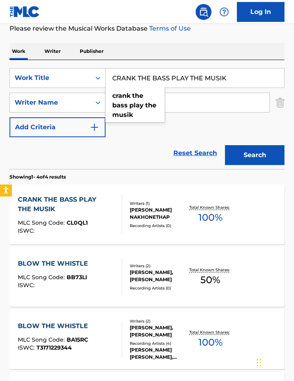
drag, startPoint x: 244, startPoint y: 76, endPoint x: 110, endPoint y: 79, distance: 133.9
click at [110, 79] on input "CRANK THE BASS PLAY THE MUSIK" at bounding box center [195, 77] width 179 height 19
paste input "HOLD MY HAND"
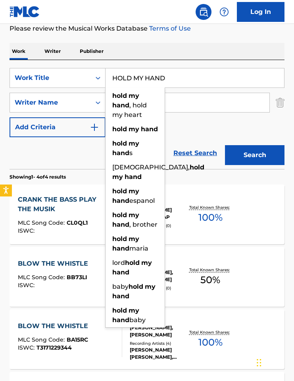
type input "HOLD MY HAND"
click at [180, 51] on div "Work Writer Publisher" at bounding box center [147, 51] width 275 height 17
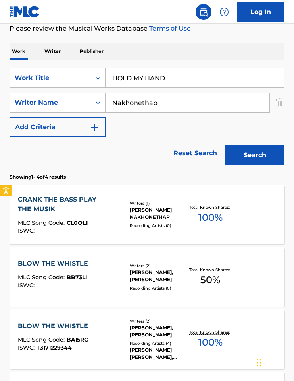
click at [250, 157] on button "Search" at bounding box center [255, 155] width 60 height 20
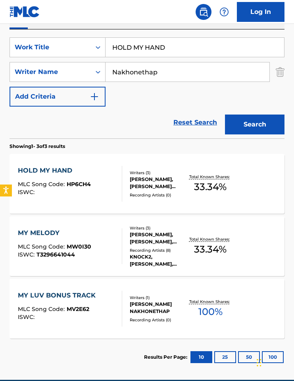
scroll to position [148, 0]
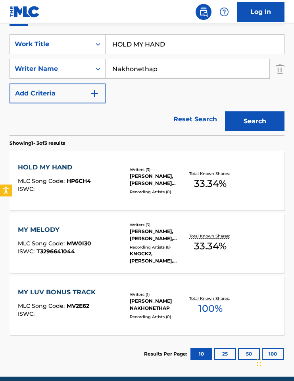
click at [153, 248] on div "Recording Artists ( 8 )" at bounding box center [159, 247] width 58 height 6
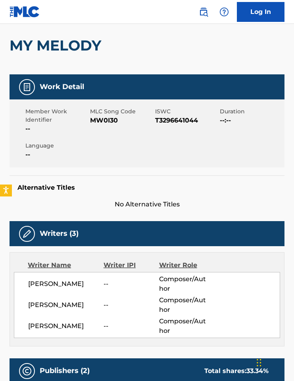
scroll to position [143, 0]
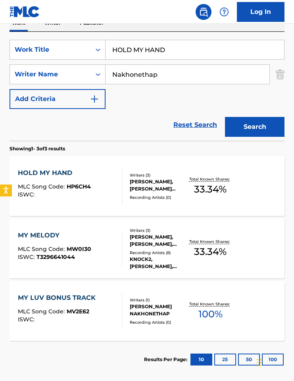
click at [117, 172] on div at bounding box center [119, 186] width 6 height 36
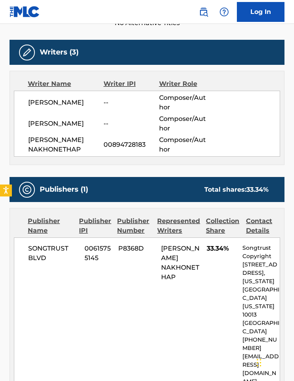
scroll to position [80, 0]
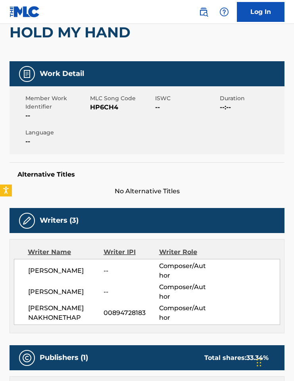
click at [106, 110] on span "HP6CH4" at bounding box center [121, 107] width 63 height 10
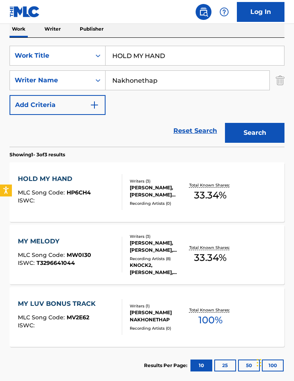
click at [131, 254] on div "Writers ( 3 ) [PERSON_NAME], [PERSON_NAME], [PERSON_NAME] Recording Artists ( 8…" at bounding box center [155, 254] width 66 height 43
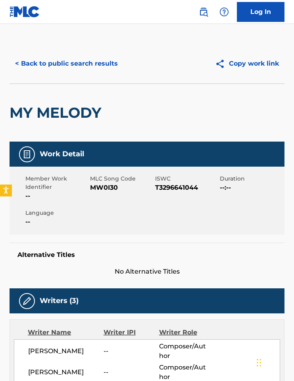
scroll to position [137, 0]
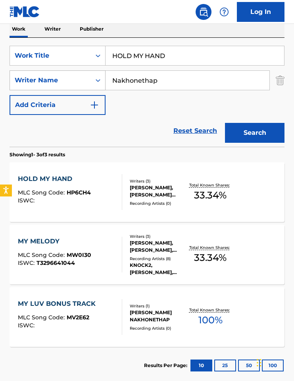
drag, startPoint x: 166, startPoint y: 82, endPoint x: 65, endPoint y: 80, distance: 101.3
click at [65, 80] on div "SearchWithCriteriae6469d6a-37cd-430f-af2a-e704d7ed53d3 Writer Name [PERSON_NAME]" at bounding box center [147, 80] width 275 height 20
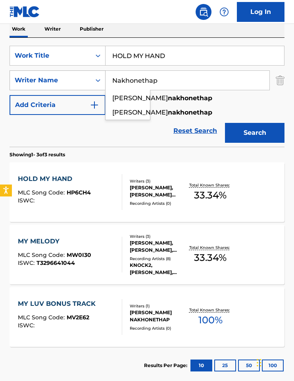
paste input "Hill"
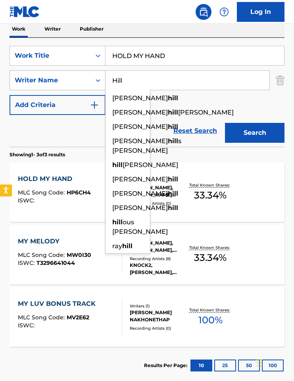
type input "Hill"
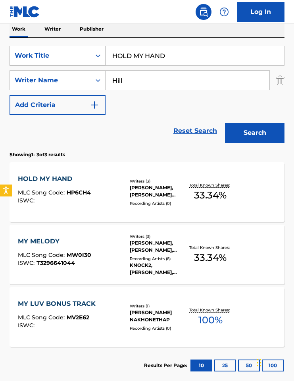
drag, startPoint x: 171, startPoint y: 59, endPoint x: 64, endPoint y: 58, distance: 106.9
click at [64, 58] on div "SearchWithCriteriaf95f7ac1-1694-4569-b851-f80f99f69996 Work Title HOLD MY HAND" at bounding box center [147, 56] width 275 height 20
paste input "Longtime"
click at [136, 39] on div "SearchWithCriteriaf95f7ac1-1694-4569-b851-f80f99f69996 Work Title Longtime Sear…" at bounding box center [147, 92] width 275 height 109
click at [259, 126] on button "Search" at bounding box center [255, 133] width 60 height 20
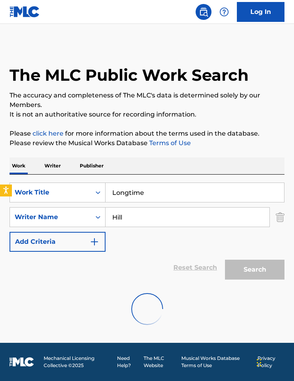
scroll to position [0, 0]
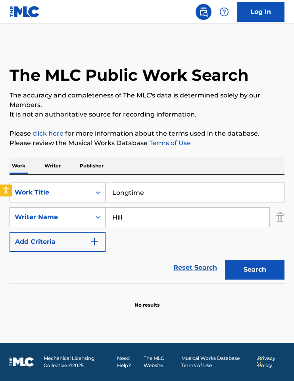
click at [259, 270] on button "Search" at bounding box center [255, 269] width 60 height 20
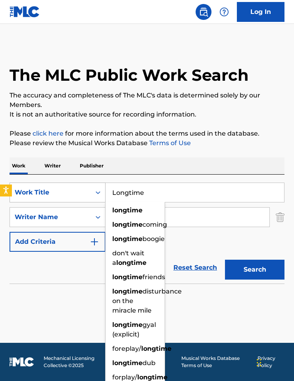
drag, startPoint x: 139, startPoint y: 192, endPoint x: 85, endPoint y: 189, distance: 53.7
click at [85, 189] on div "SearchWithCriteriaf95f7ac1-1694-4569-b851-f80f99f69996 Work Title Longtime long…" at bounding box center [147, 192] width 275 height 20
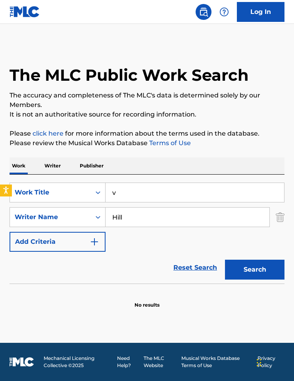
type input "v"
click at [164, 155] on div "The MLC Public Work Search The accuracy and completeness of The MLC's data is d…" at bounding box center [147, 176] width 294 height 265
click at [158, 207] on input "Hill" at bounding box center [188, 216] width 164 height 19
click at [151, 191] on input "v" at bounding box center [195, 192] width 179 height 19
paste input "Ride"
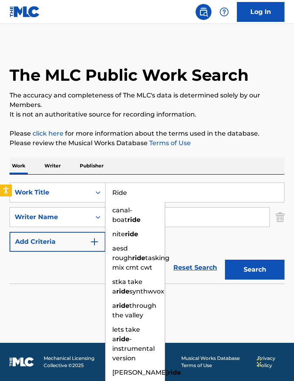
type input "Ride"
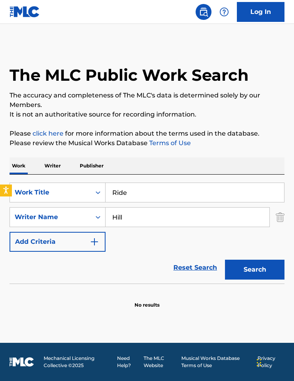
click at [251, 271] on button "Search" at bounding box center [255, 269] width 60 height 20
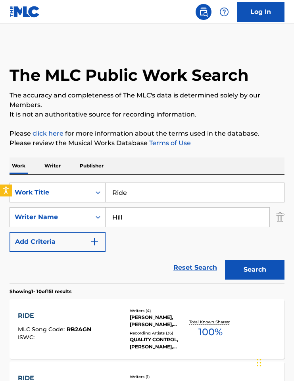
scroll to position [77, 0]
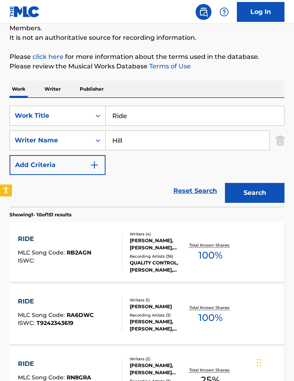
click at [191, 274] on div "RIDE MLC Song Code : RB2AGN ISWC : Writers ( 4 ) [PERSON_NAME], [PERSON_NAME], …" at bounding box center [147, 252] width 275 height 60
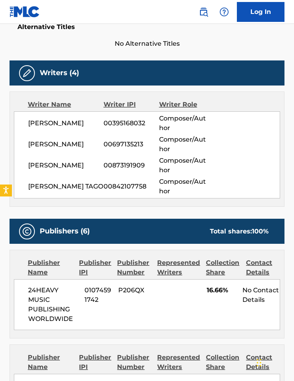
scroll to position [16, 0]
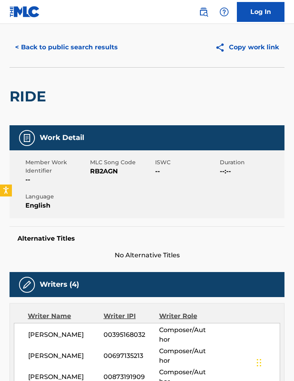
click at [28, 45] on button "< Back to public search results" at bounding box center [67, 47] width 114 height 20
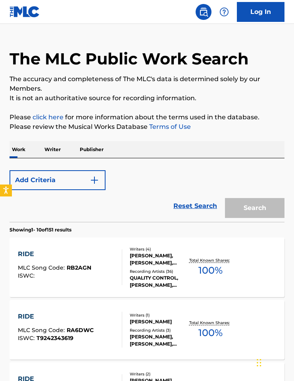
scroll to position [77, 0]
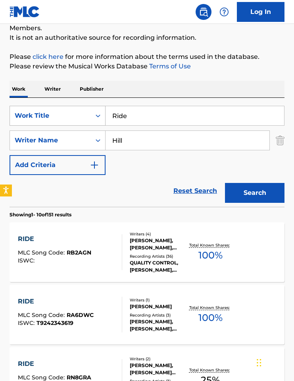
drag, startPoint x: 143, startPoint y: 121, endPoint x: 92, endPoint y: 114, distance: 50.9
click at [92, 114] on div "SearchWithCriteriaf95f7ac1-1694-4569-b851-f80f99f69996 Work Title Ride" at bounding box center [147, 116] width 275 height 20
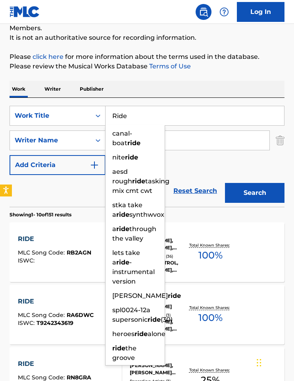
paste input "Slime Mobb"
type input "Slime Mobb"
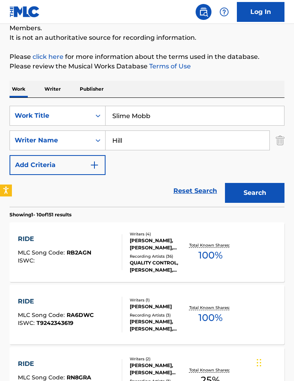
click at [160, 88] on div "Work Writer Publisher" at bounding box center [147, 89] width 275 height 17
click at [256, 194] on button "Search" at bounding box center [255, 193] width 60 height 20
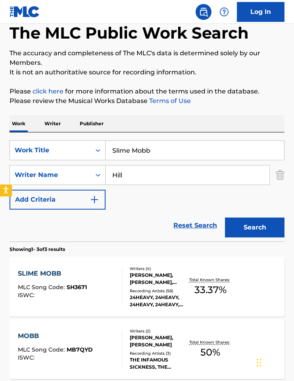
scroll to position [43, 0]
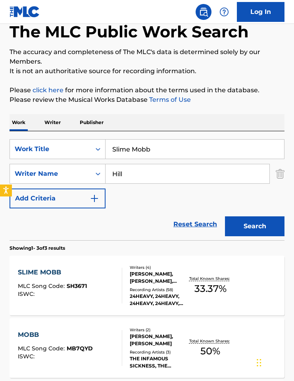
click at [178, 283] on div "[PERSON_NAME], [PERSON_NAME], [PERSON_NAME], [PERSON_NAME]" at bounding box center [159, 277] width 58 height 14
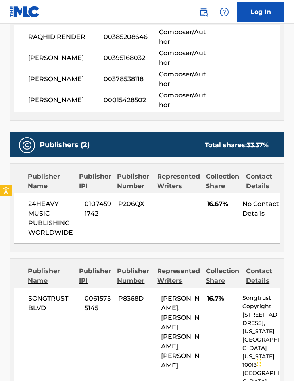
scroll to position [142, 0]
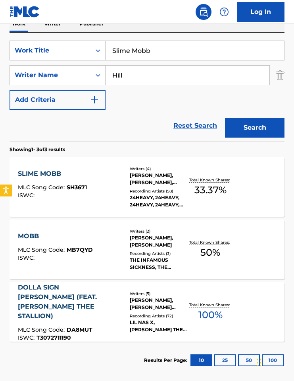
scroll to position [43, 0]
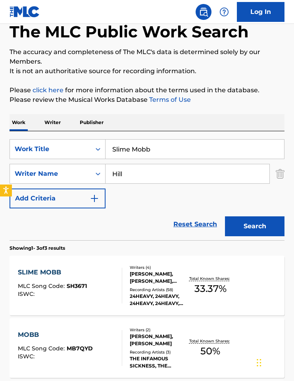
drag, startPoint x: 133, startPoint y: 172, endPoint x: 109, endPoint y: 170, distance: 23.9
click at [109, 170] on input "Hill" at bounding box center [188, 173] width 164 height 19
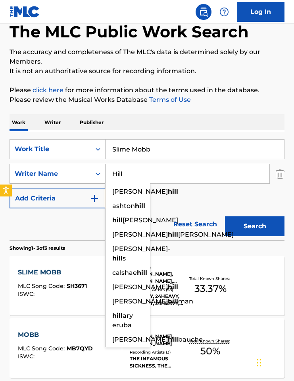
paste input "[PERSON_NAME]"
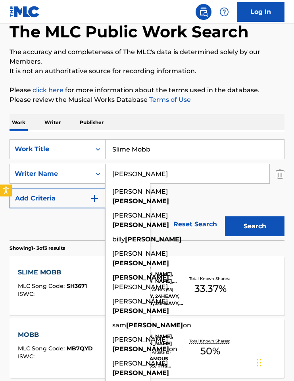
type input "[PERSON_NAME]"
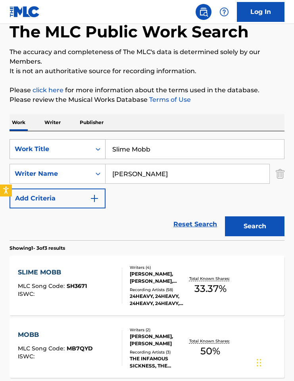
drag, startPoint x: 174, startPoint y: 149, endPoint x: 96, endPoint y: 147, distance: 77.9
click at [96, 147] on div "SearchWithCriteriaf95f7ac1-1694-4569-b851-f80f99f69996 Work Title Slime Mobb" at bounding box center [147, 149] width 275 height 20
paste input "45"
type input "45"
click at [172, 116] on div "Work Writer Publisher" at bounding box center [147, 122] width 275 height 17
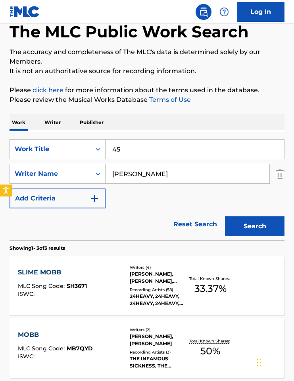
click at [247, 219] on button "Search" at bounding box center [255, 226] width 60 height 20
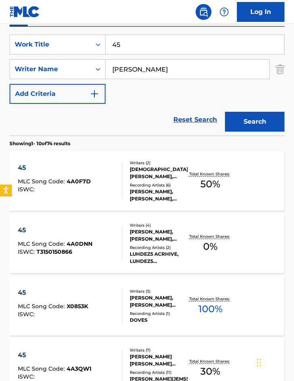
scroll to position [152, 0]
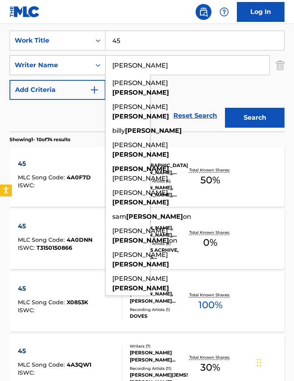
drag, startPoint x: 155, startPoint y: 68, endPoint x: 102, endPoint y: 64, distance: 53.0
click at [102, 64] on div "SearchWithCriteriae6469d6a-37cd-430f-af2a-e704d7ed53d3 Writer Name [PERSON_NAME…" at bounding box center [147, 65] width 275 height 20
paste input "Santeze"
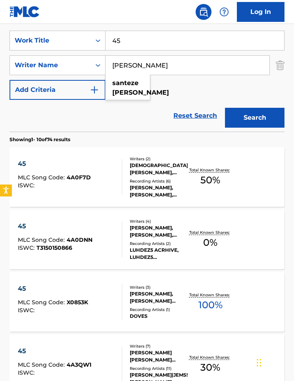
type input "[PERSON_NAME]"
click at [252, 117] on button "Search" at bounding box center [255, 118] width 60 height 20
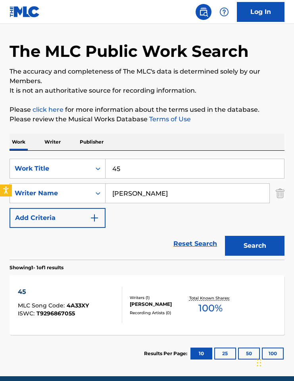
scroll to position [57, 0]
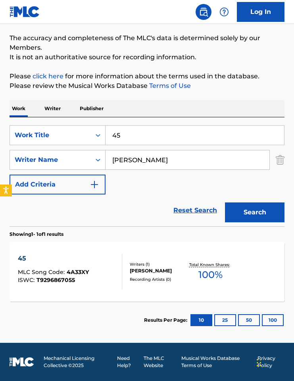
click at [120, 260] on div at bounding box center [119, 271] width 6 height 36
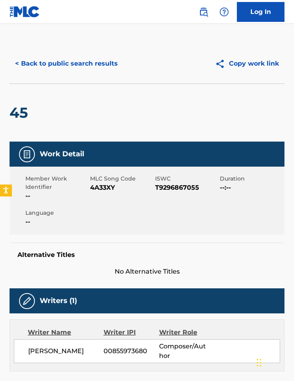
click at [99, 186] on span "4A33XY" at bounding box center [121, 188] width 63 height 10
click at [36, 66] on button "< Back to public search results" at bounding box center [67, 64] width 114 height 20
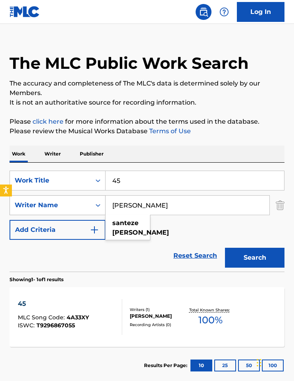
drag, startPoint x: 175, startPoint y: 207, endPoint x: 79, endPoint y: 203, distance: 95.8
click at [79, 203] on div "SearchWithCriteriae6469d6a-37cd-430f-af2a-e704d7ed53d3 Writer Name [PERSON_NAME…" at bounding box center [147, 205] width 275 height 20
paste input "[PERSON_NAME]"
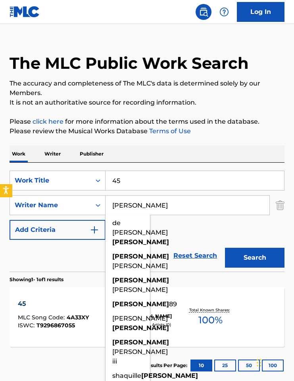
type input "[PERSON_NAME]"
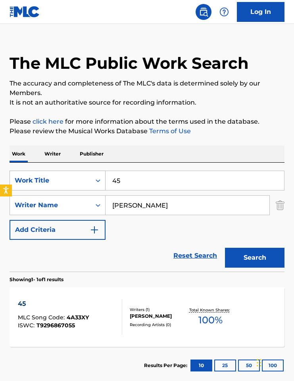
drag, startPoint x: 131, startPoint y: 182, endPoint x: 94, endPoint y: 180, distance: 37.8
click at [94, 180] on div "SearchWithCriteriaf95f7ac1-1694-4569-b851-f80f99f69996 Work Title 45" at bounding box center [147, 180] width 275 height 20
paste input "I CANT SAVE YOU"
type input "I CANT SAVE YOU"
click at [176, 144] on div "The MLC Public Work Search The accuracy and completeness of The MLC's data is d…" at bounding box center [147, 208] width 294 height 352
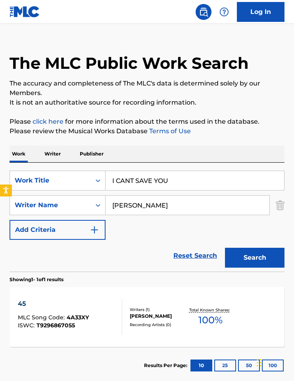
click at [256, 258] on button "Search" at bounding box center [255, 257] width 60 height 20
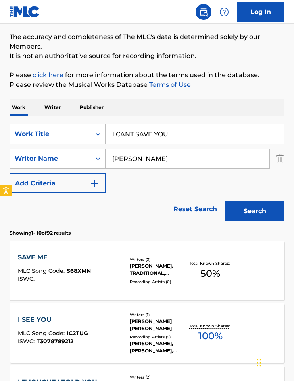
scroll to position [0, 0]
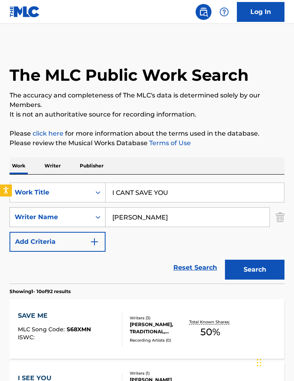
drag, startPoint x: 155, startPoint y: 220, endPoint x: 93, endPoint y: 213, distance: 62.5
click at [93, 213] on div "SearchWithCriteriae6469d6a-37cd-430f-af2a-e704d7ed53d3 Writer Name [PERSON_NAME]" at bounding box center [147, 217] width 275 height 20
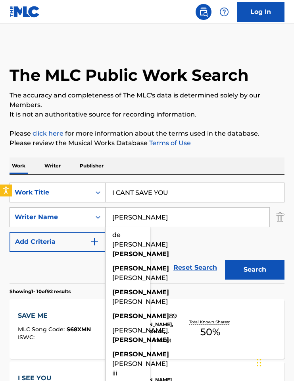
paste input "[PERSON_NAME]"
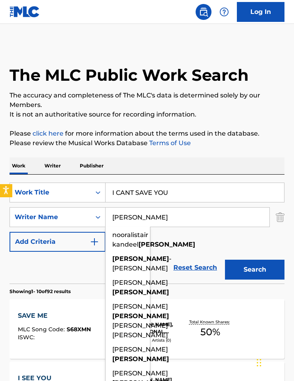
type input "[PERSON_NAME]"
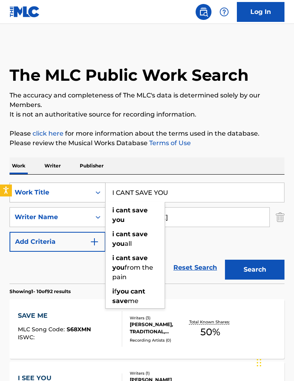
drag, startPoint x: 180, startPoint y: 190, endPoint x: 93, endPoint y: 183, distance: 87.3
click at [93, 183] on div "SearchWithCriteriaf95f7ac1-1694-4569-b851-f80f99f69996 Work Title I CANT SAVE Y…" at bounding box center [147, 192] width 275 height 20
paste input "BLAZIN"
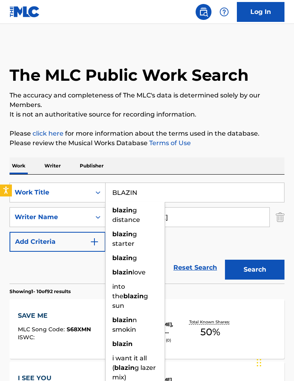
type input "BLAZIN"
click at [190, 164] on div "Work Writer Publisher" at bounding box center [147, 165] width 275 height 17
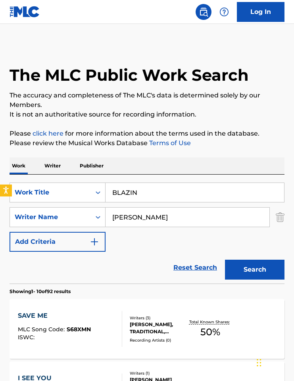
click at [260, 269] on button "Search" at bounding box center [255, 269] width 60 height 20
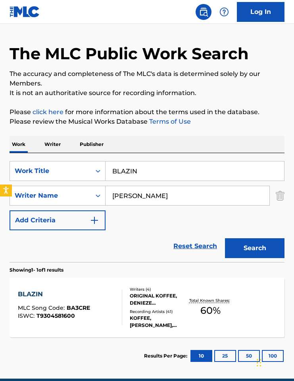
scroll to position [57, 0]
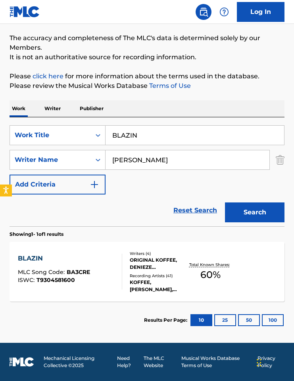
click at [201, 267] on span "60 %" at bounding box center [211, 274] width 20 height 14
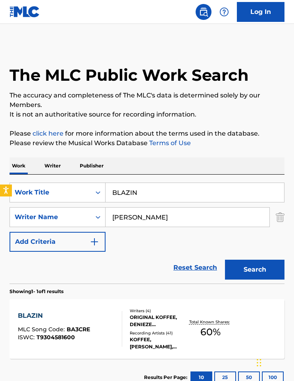
scroll to position [12, 0]
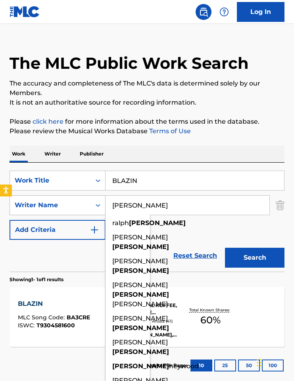
drag, startPoint x: 156, startPoint y: 209, endPoint x: 86, endPoint y: 200, distance: 70.5
click at [87, 199] on div "SearchWithCriteriae6469d6a-37cd-430f-af2a-e704d7ed53d3 Writer Name [PERSON_NAME…" at bounding box center [147, 205] width 275 height 20
paste input "Day"
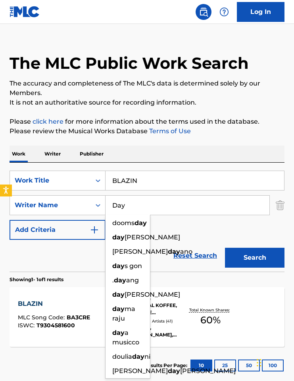
type input "Day"
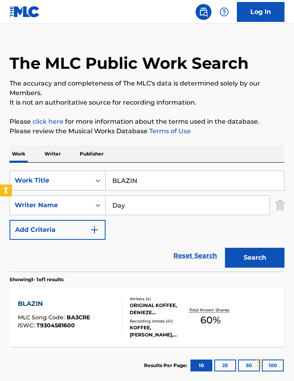
drag, startPoint x: 148, startPoint y: 183, endPoint x: 88, endPoint y: 180, distance: 59.7
click at [88, 180] on div "SearchWithCriteriaf95f7ac1-1694-4569-b851-f80f99f69996 Work Title BLAZIN" at bounding box center [147, 180] width 275 height 20
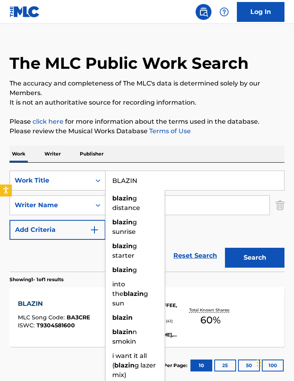
paste input "SWEET LOVE"
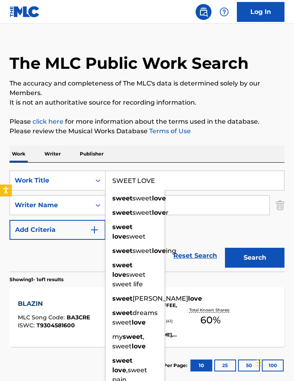
type input "SWEET LOVE"
click at [171, 152] on div "Work Writer Publisher" at bounding box center [147, 153] width 275 height 17
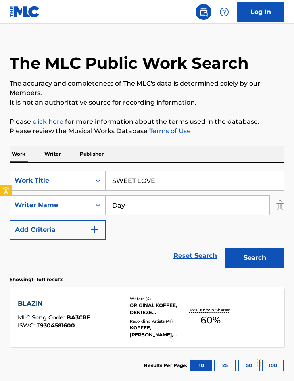
click at [246, 259] on button "Search" at bounding box center [255, 257] width 60 height 20
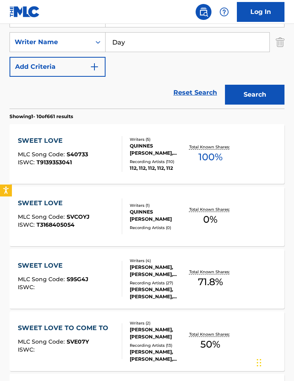
scroll to position [176, 0]
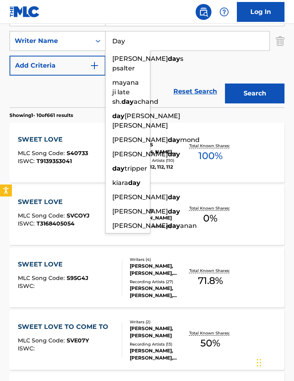
drag, startPoint x: 128, startPoint y: 42, endPoint x: 99, endPoint y: 43, distance: 29.0
click at [93, 42] on div "SearchWithCriteriae6469d6a-37cd-430f-af2a-e704d7ed53d3 Writer Name Day [PERSON_…" at bounding box center [147, 41] width 275 height 20
paste input "[PERSON_NAME]"
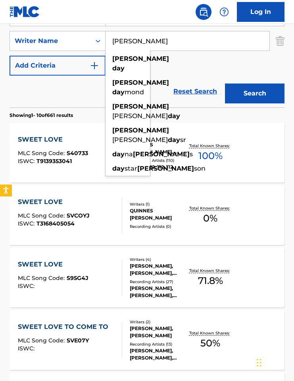
type input "[PERSON_NAME]"
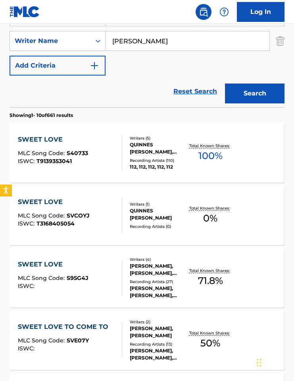
click at [249, 93] on button "Search" at bounding box center [255, 93] width 60 height 20
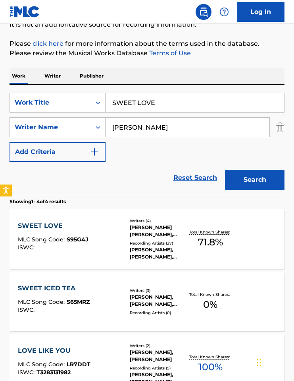
scroll to position [164, 0]
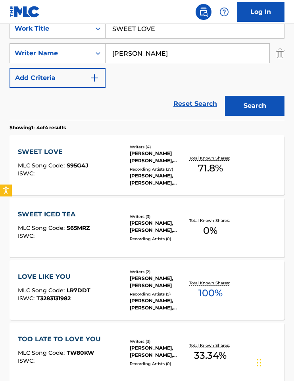
click at [152, 176] on div "[PERSON_NAME], [PERSON_NAME], [PERSON_NAME], [PERSON_NAME], [PERSON_NAME]" at bounding box center [159, 179] width 58 height 14
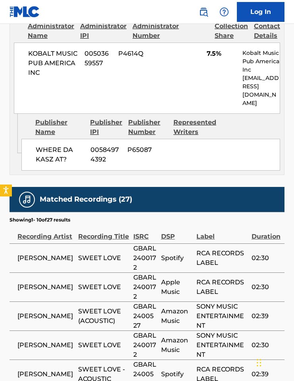
scroll to position [96, 0]
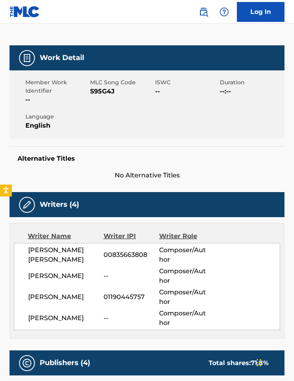
click at [96, 90] on span "S95G4J" at bounding box center [121, 92] width 63 height 10
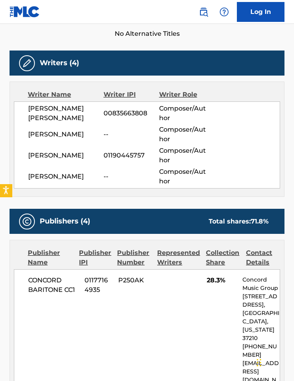
scroll to position [395, 0]
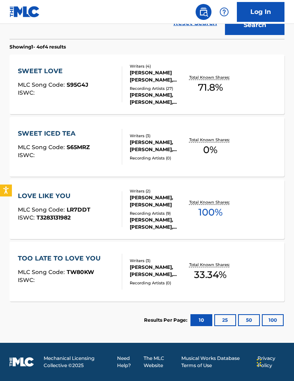
scroll to position [164, 0]
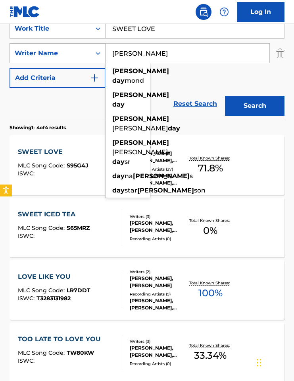
drag, startPoint x: 159, startPoint y: 56, endPoint x: 105, endPoint y: 48, distance: 55.0
click at [105, 48] on div "SearchWithCriteriae6469d6a-37cd-430f-af2a-e704d7ed53d3 Writer Name [PERSON_NAME…" at bounding box center [147, 53] width 275 height 20
paste input "ieberhagen"
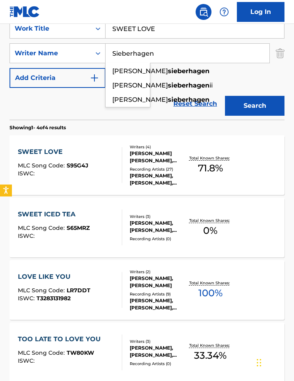
type input "Sieberhagen"
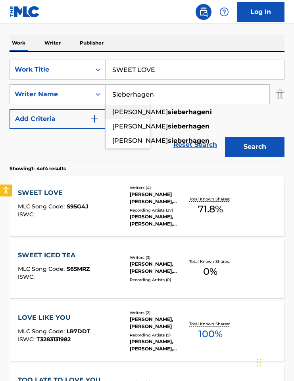
scroll to position [89, 0]
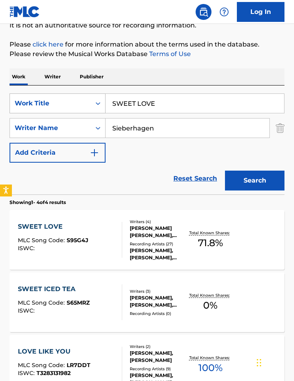
drag, startPoint x: 156, startPoint y: 103, endPoint x: 99, endPoint y: 97, distance: 57.1
click at [99, 97] on div "SearchWithCriteriaf95f7ac1-1694-4569-b851-f80f99f69996 Work Title SWEET LOVE" at bounding box center [147, 103] width 275 height 20
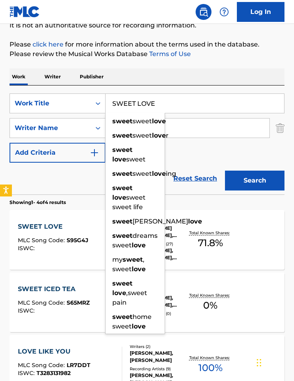
paste input "Pretend"
type input "Pretend"
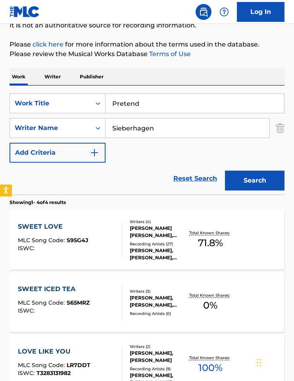
click at [161, 80] on div "Work Writer Publisher" at bounding box center [147, 76] width 275 height 17
click at [239, 181] on button "Search" at bounding box center [255, 180] width 60 height 20
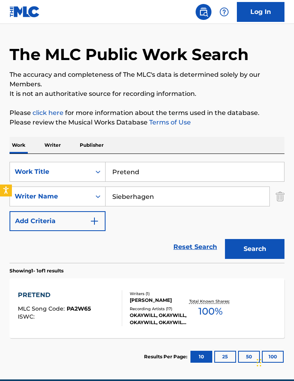
scroll to position [57, 0]
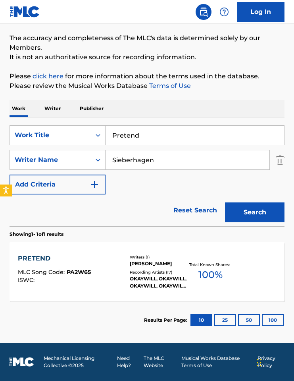
click at [141, 254] on div "Writers ( 1 )" at bounding box center [159, 257] width 58 height 6
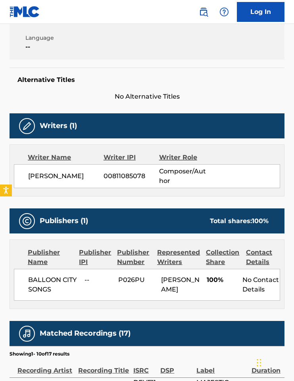
scroll to position [89, 0]
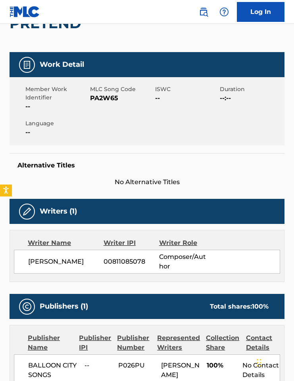
click at [98, 97] on span "PA2W65" at bounding box center [121, 98] width 63 height 10
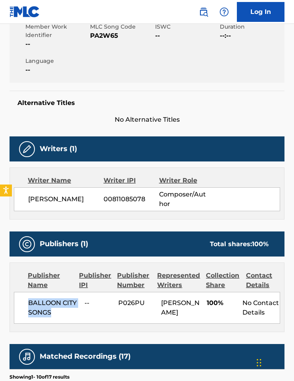
drag, startPoint x: 50, startPoint y: 309, endPoint x: 15, endPoint y: 301, distance: 35.8
click at [15, 301] on div "BALLOON CITY SONGS -- P026PU [PERSON_NAME] 100% No Contact Details" at bounding box center [147, 308] width 267 height 32
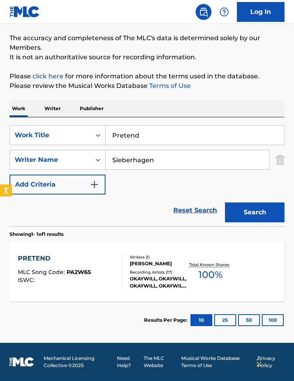
scroll to position [57, 0]
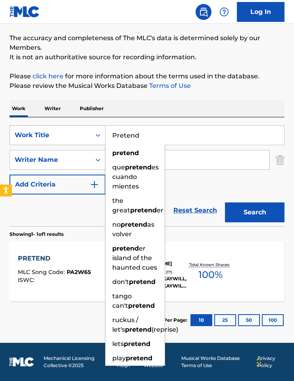
drag, startPoint x: 137, startPoint y: 137, endPoint x: 71, endPoint y: 127, distance: 66.3
click at [71, 127] on div "SearchWithCriteriaf95f7ac1-1694-4569-b851-f80f99f69996 Work Title Pretend prete…" at bounding box center [147, 135] width 275 height 20
paste input "WHEN THE WORLD ENDED"
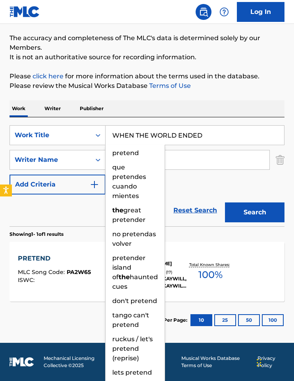
type input "WHEN THE WORLD ENDED"
click at [164, 103] on div "Work Writer Publisher" at bounding box center [147, 108] width 275 height 17
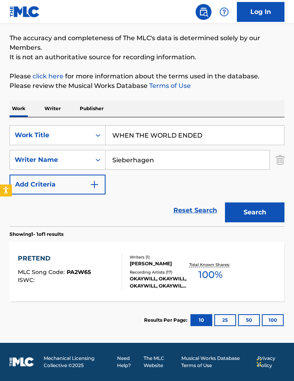
click at [244, 216] on button "Search" at bounding box center [255, 212] width 60 height 20
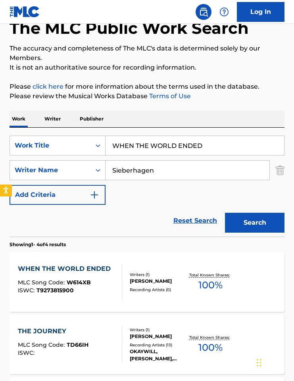
scroll to position [75, 0]
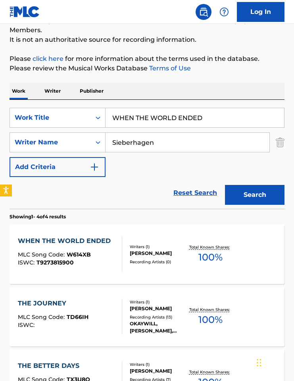
click at [108, 253] on div "MLC Song Code : W614XB" at bounding box center [66, 255] width 97 height 8
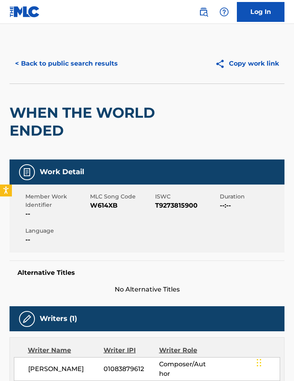
click at [109, 209] on span "W614XB" at bounding box center [121, 206] width 63 height 10
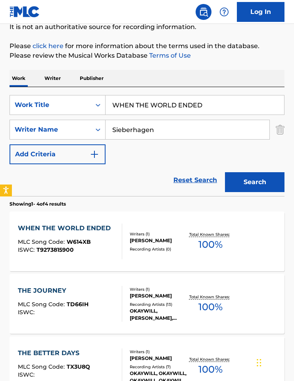
scroll to position [149, 0]
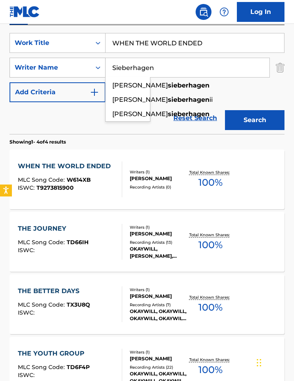
drag, startPoint x: 143, startPoint y: 70, endPoint x: 75, endPoint y: 68, distance: 68.0
click at [75, 68] on div "SearchWithCriteriae6469d6a-37cd-430f-af2a-e704d7ed53d3 Writer Name [PERSON_NAME…" at bounding box center [147, 68] width 275 height 20
paste input "Rice"
type input "Rice"
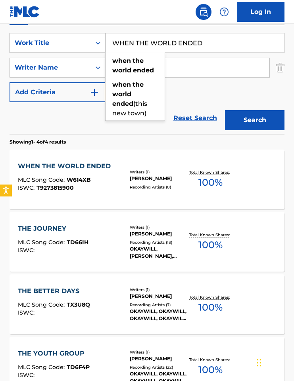
drag, startPoint x: 215, startPoint y: 39, endPoint x: 73, endPoint y: 38, distance: 141.8
click at [73, 38] on div "SearchWithCriteriaf95f7ac1-1694-4569-b851-f80f99f69996 Work Title WHEN THE WORL…" at bounding box center [147, 43] width 275 height 20
paste input "DREAM"
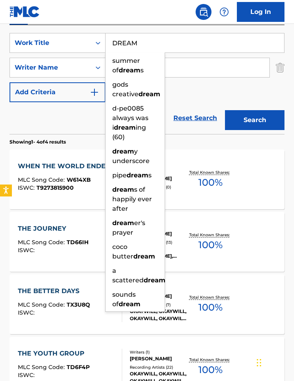
type input "DREAM"
click at [245, 120] on button "Search" at bounding box center [255, 120] width 60 height 20
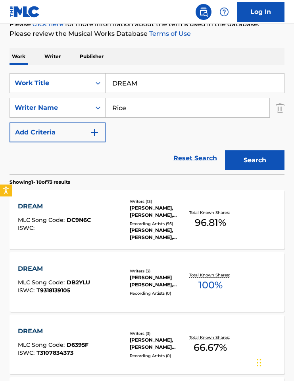
scroll to position [148, 0]
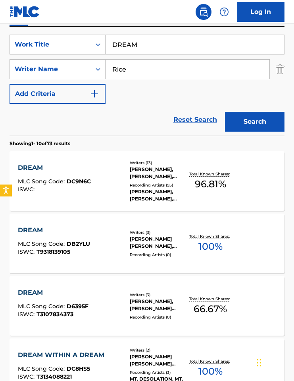
click at [145, 173] on div "[PERSON_NAME], [PERSON_NAME], [PERSON_NAME], [PERSON_NAME], [PERSON_NAME], [PER…" at bounding box center [159, 173] width 58 height 14
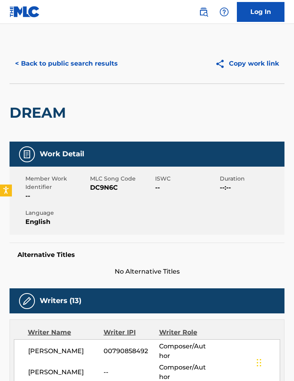
click at [102, 189] on span "DC9N6C" at bounding box center [121, 188] width 63 height 10
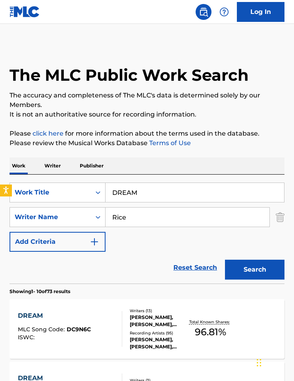
scroll to position [148, 0]
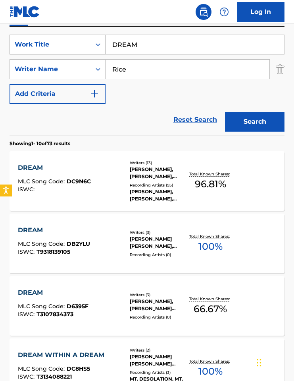
drag, startPoint x: 141, startPoint y: 49, endPoint x: 91, endPoint y: 41, distance: 51.1
click at [91, 41] on div "SearchWithCriteriaf95f7ac1-1694-4569-b851-f80f99f69996 Work Title DREAM" at bounding box center [147, 45] width 275 height 20
paste input "BACK AGAIN 2XS"
type input "BACK AGAIN 2XS"
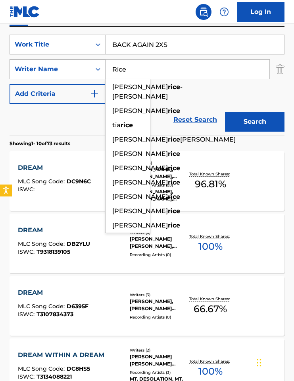
drag, startPoint x: 139, startPoint y: 69, endPoint x: 96, endPoint y: 66, distance: 43.4
click at [96, 66] on div "SearchWithCriteriae6469d6a-37cd-430f-af2a-e704d7ed53d3 Writer Name Rice [PERSON…" at bounding box center [147, 69] width 275 height 20
paste input "[PERSON_NAME]"
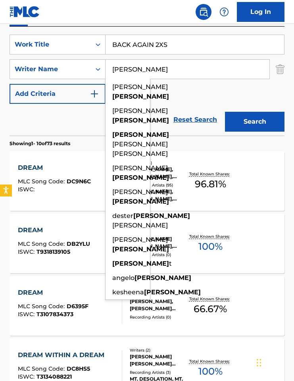
type input "[PERSON_NAME]"
click at [262, 114] on button "Search" at bounding box center [255, 122] width 60 height 20
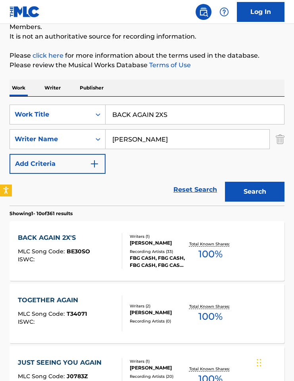
scroll to position [88, 0]
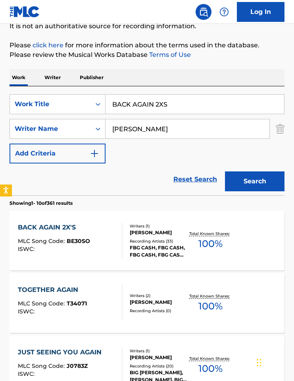
click at [142, 262] on div "BACK AGAIN 2X'S MLC Song Code : BE30SO ISWC : Writers ( 1 ) [PERSON_NAME] Recor…" at bounding box center [147, 241] width 275 height 60
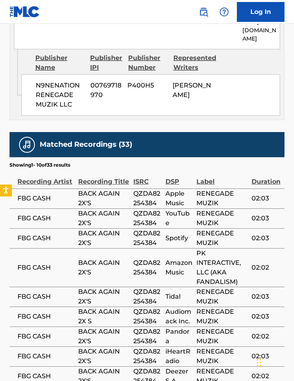
scroll to position [611, 0]
